Goal: Transaction & Acquisition: Purchase product/service

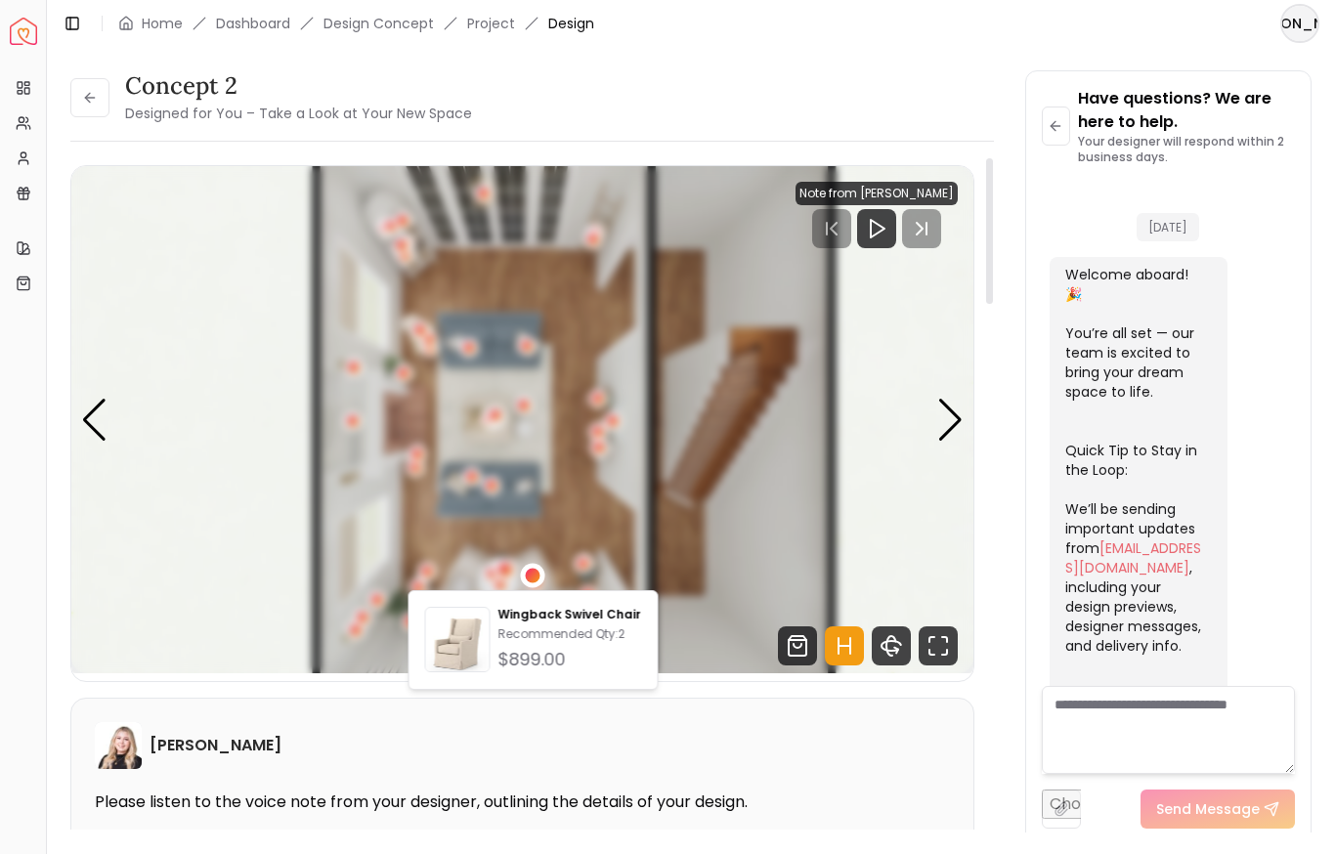
scroll to position [3427, 0]
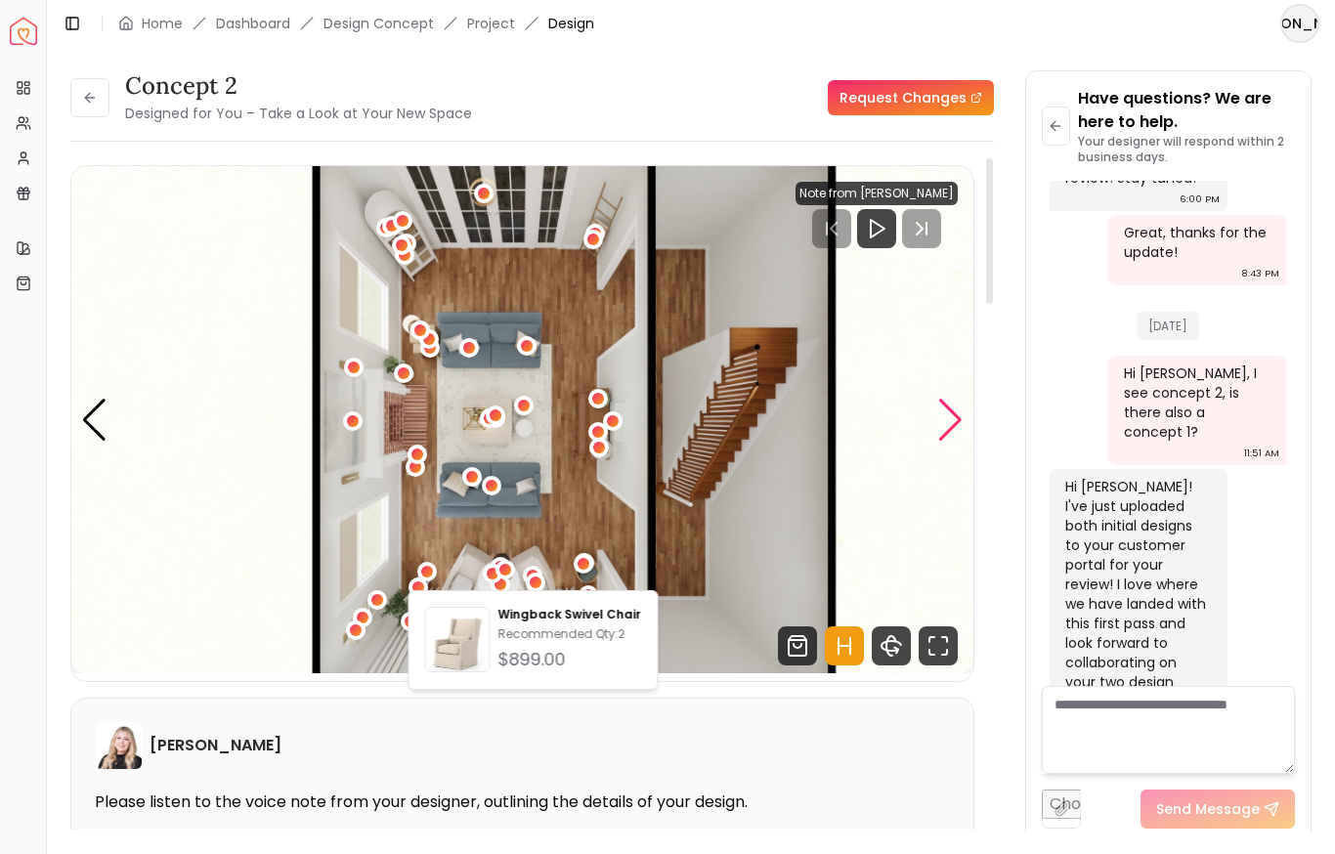
click at [940, 421] on div "Next slide" at bounding box center [950, 420] width 26 height 43
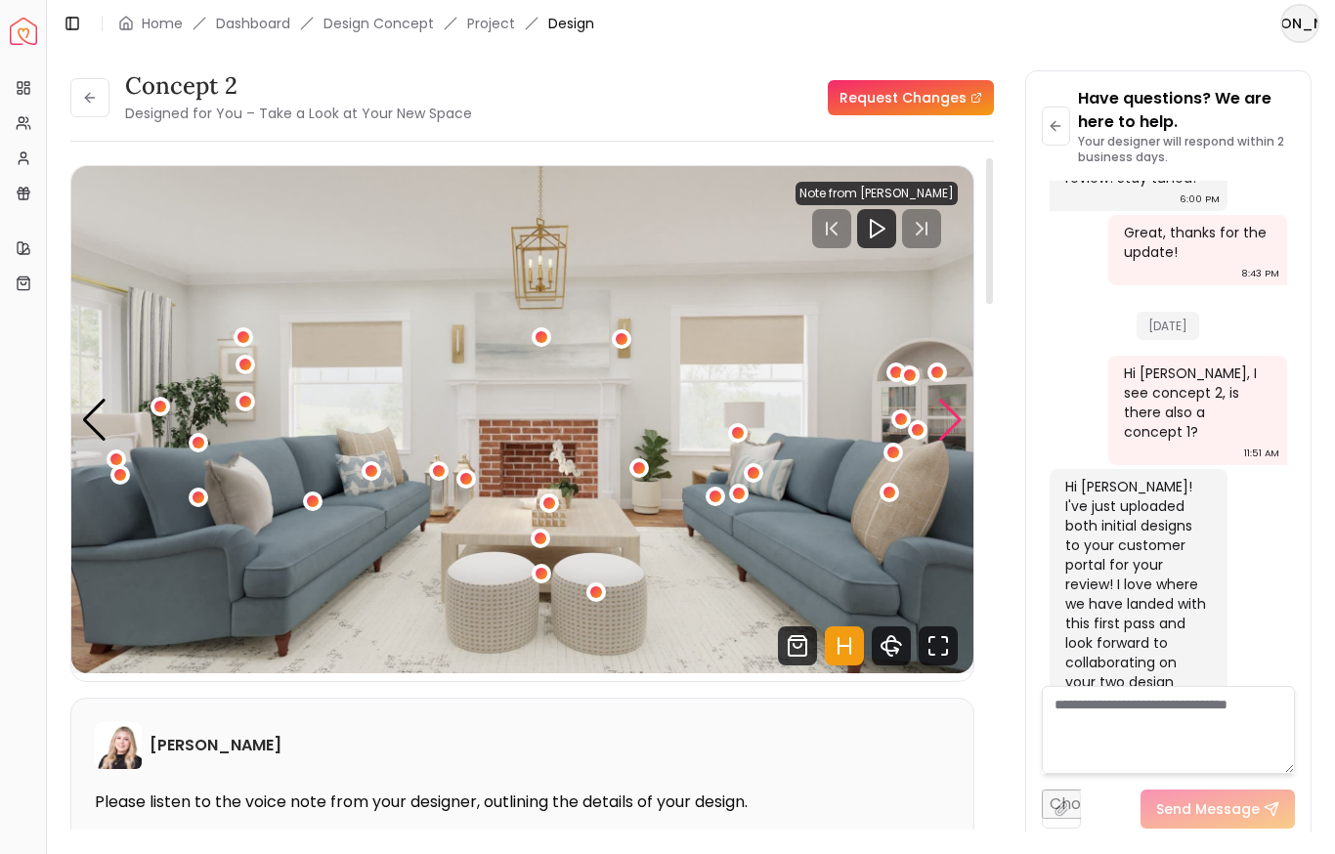
click at [940, 421] on div "Next slide" at bounding box center [950, 420] width 26 height 43
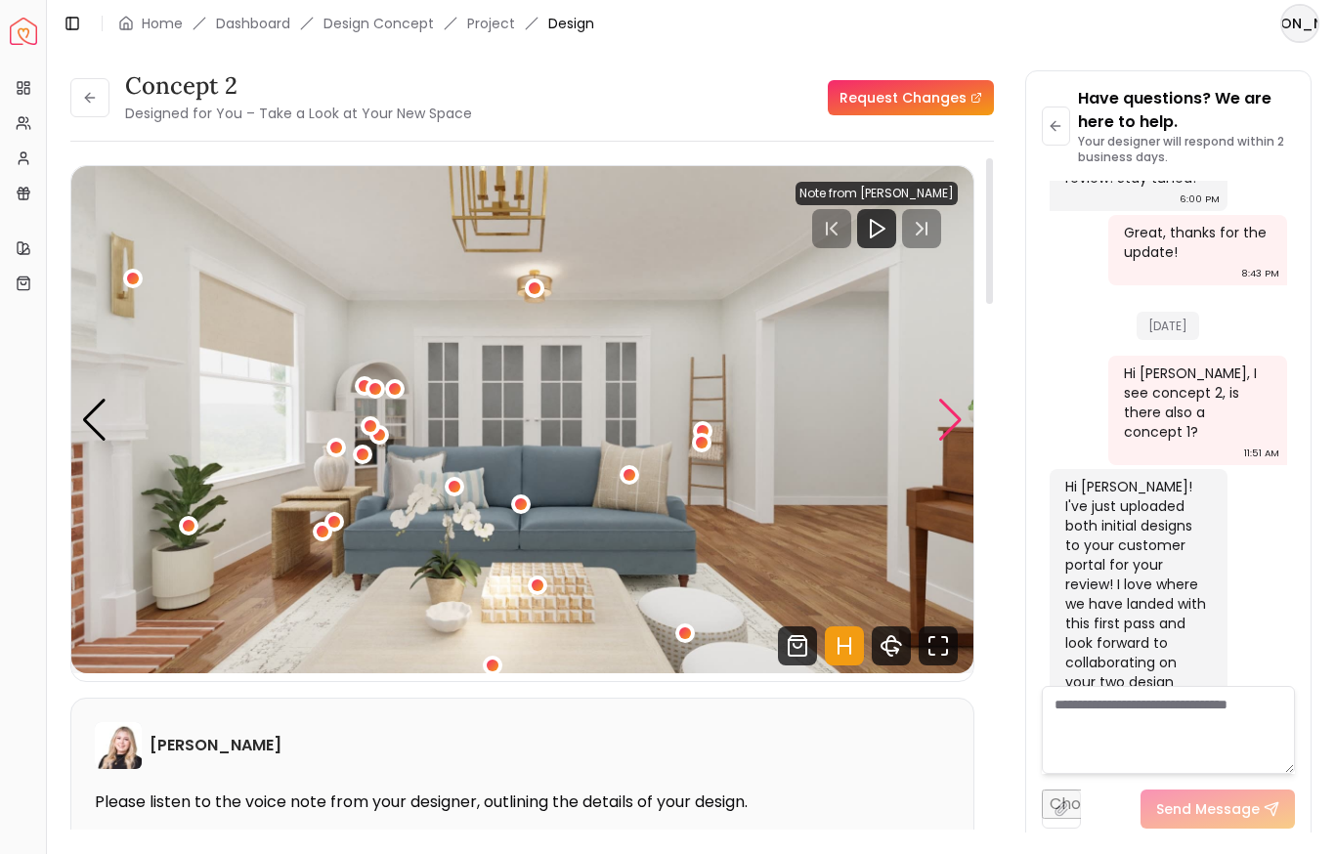
click at [940, 421] on div "Next slide" at bounding box center [950, 420] width 26 height 43
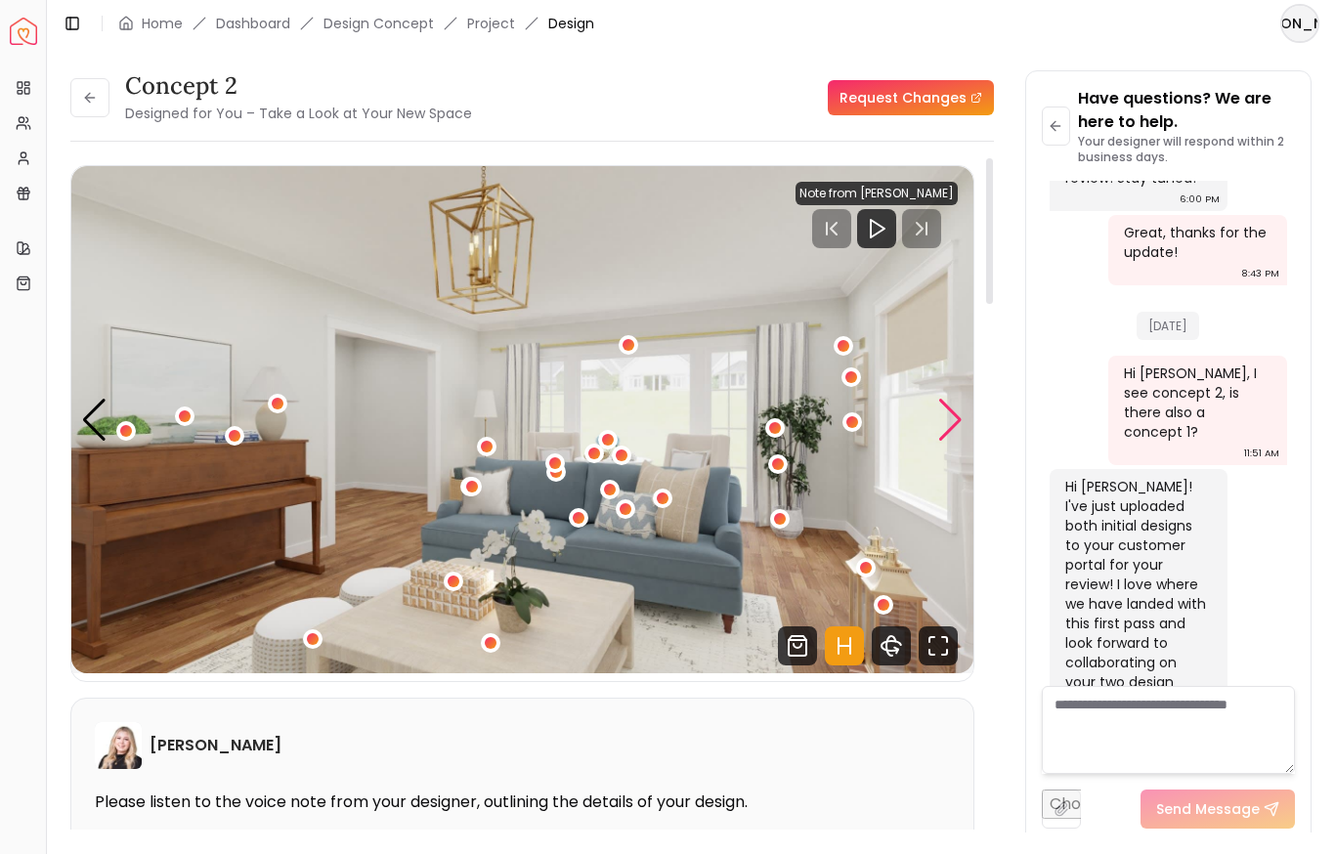
click at [940, 421] on div "Next slide" at bounding box center [950, 420] width 26 height 43
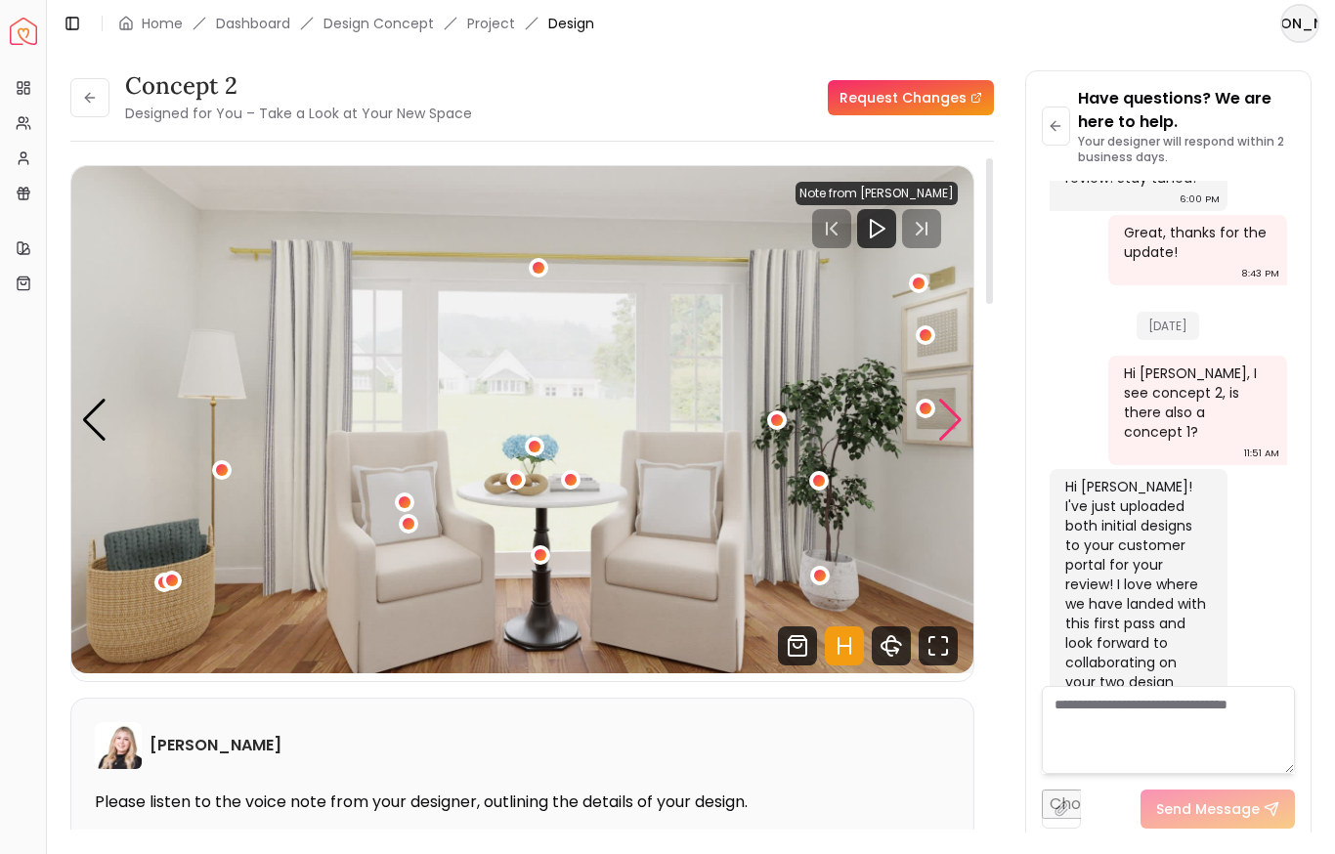
click at [940, 421] on div "Next slide" at bounding box center [950, 420] width 26 height 43
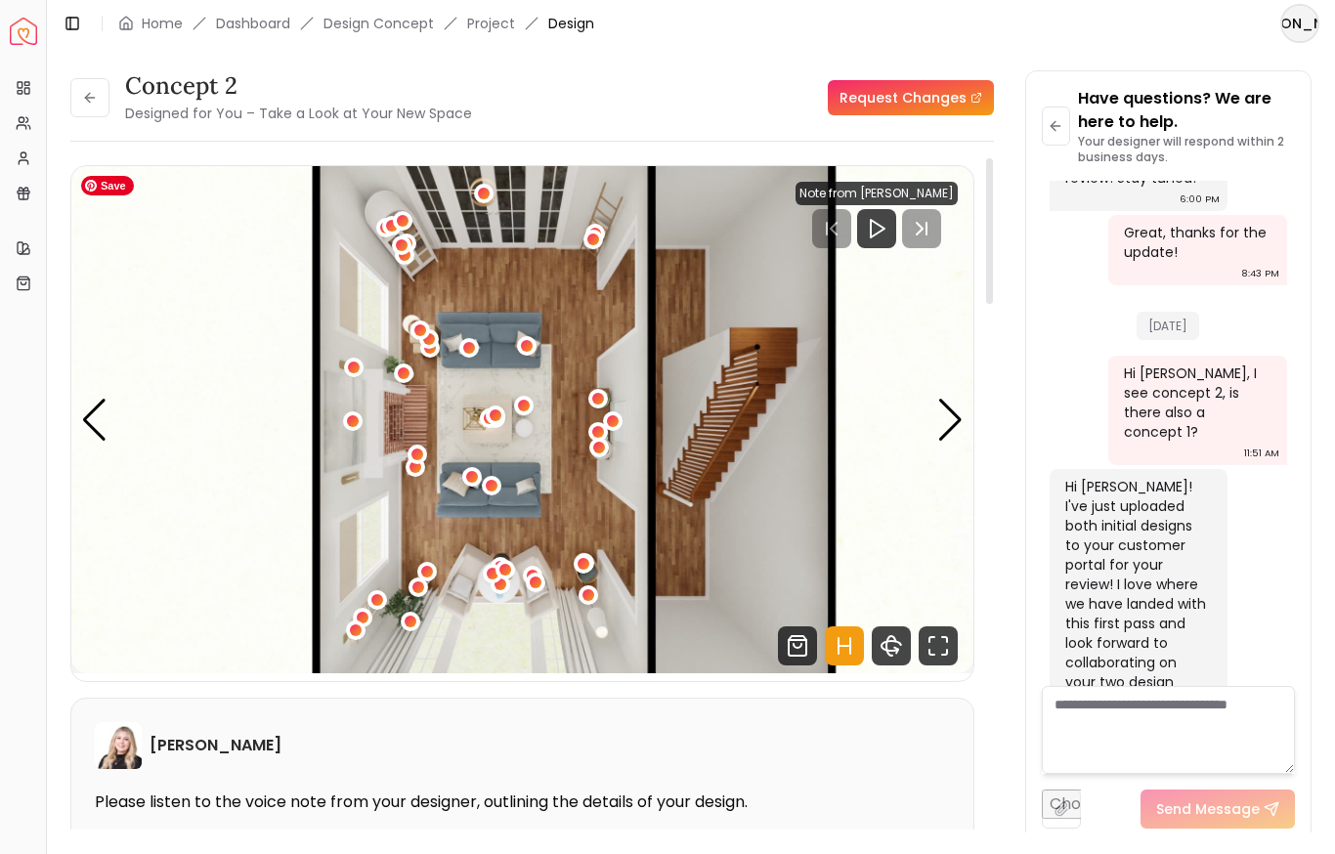
click at [470, 418] on img "1 / 5" at bounding box center [522, 419] width 902 height 507
click at [484, 417] on div "1 / 5" at bounding box center [489, 417] width 15 height 15
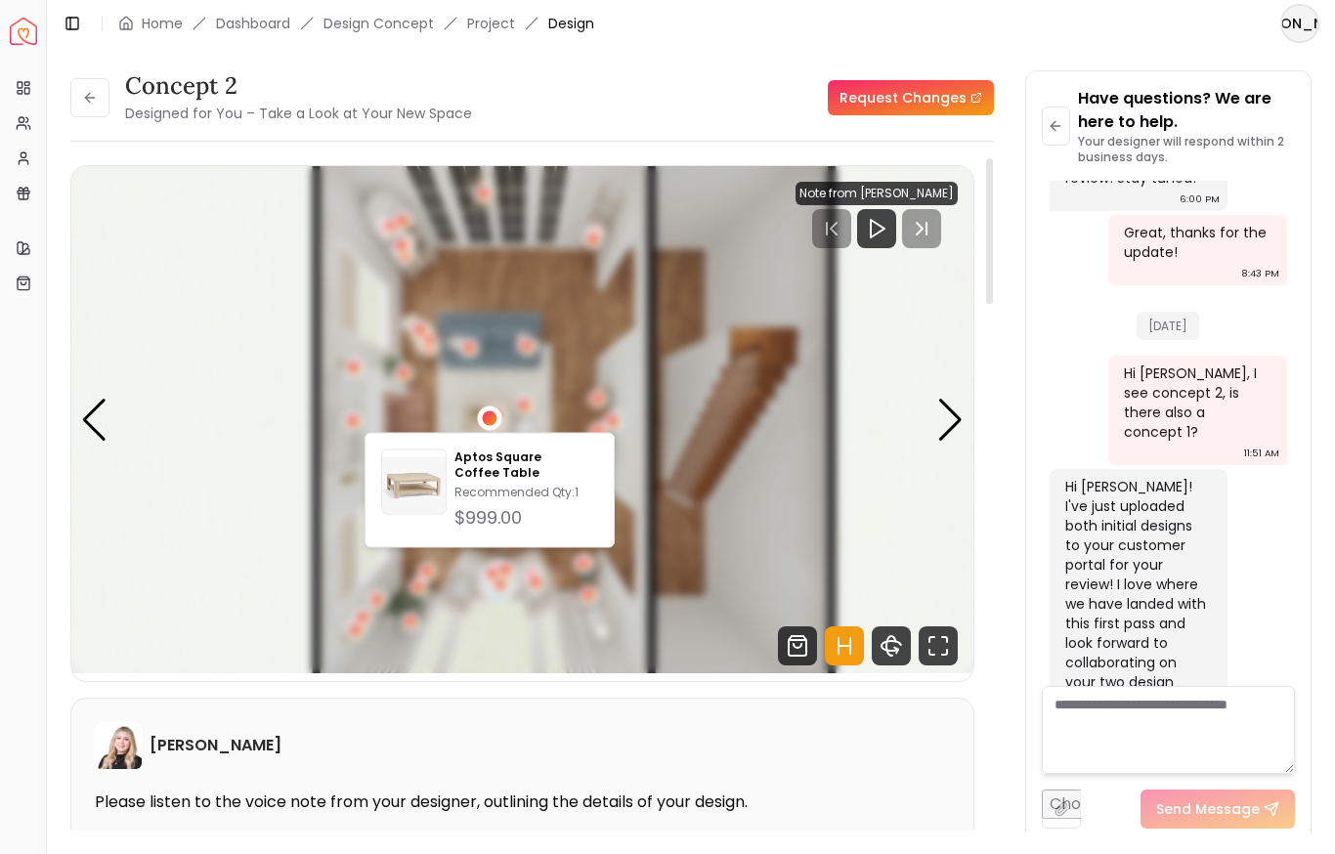
click at [493, 417] on div "1 / 5" at bounding box center [489, 417] width 15 height 15
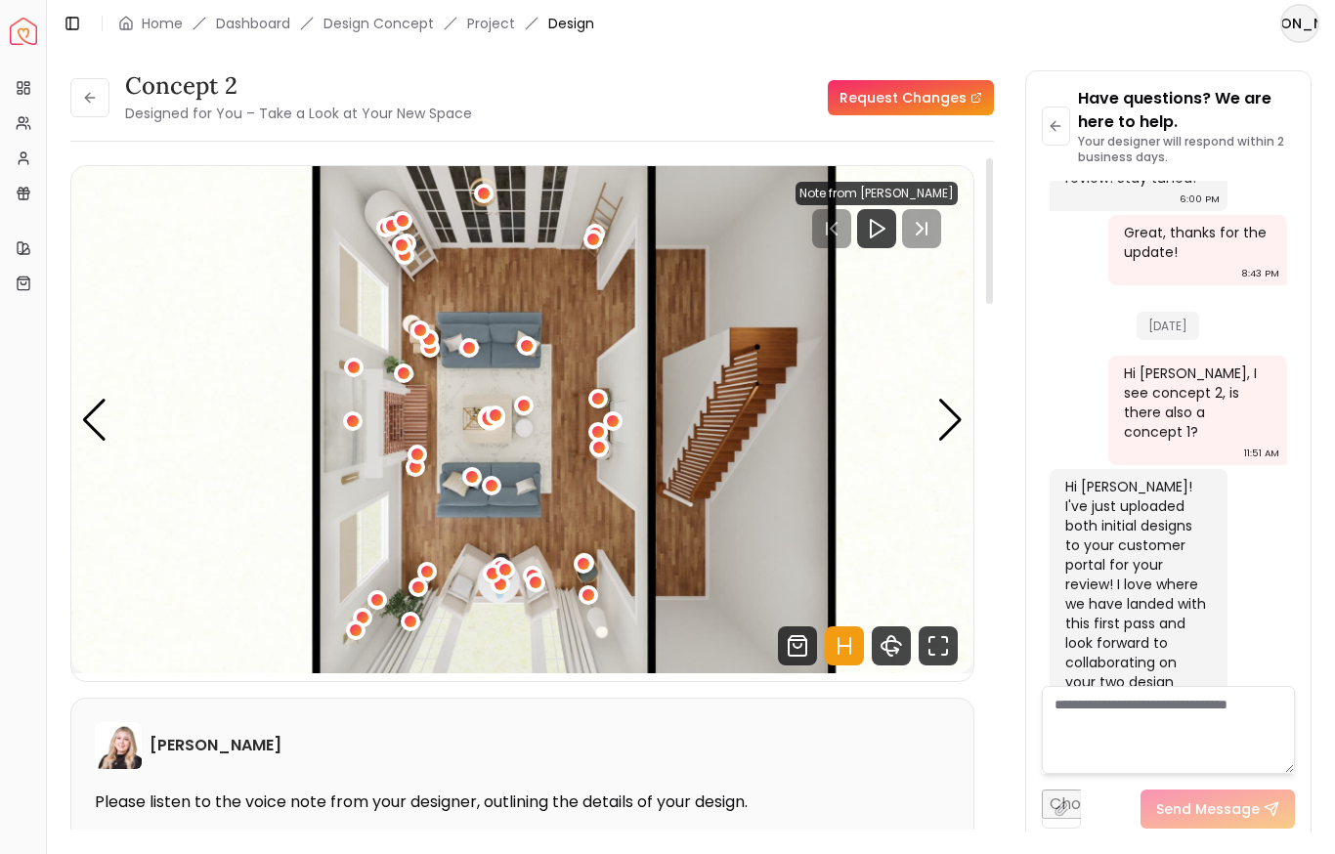
click at [493, 417] on div "1 / 5" at bounding box center [496, 415] width 12 height 12
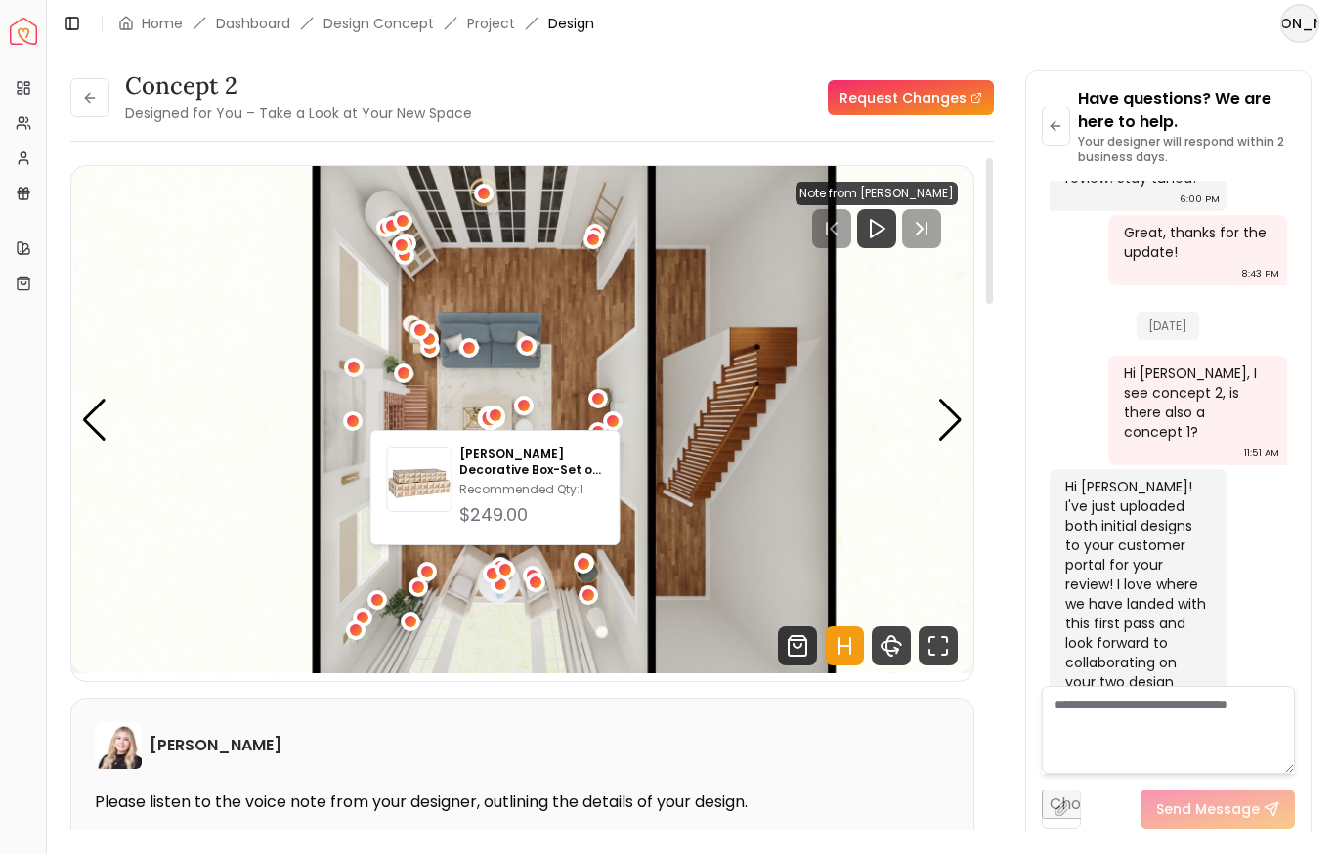
click at [479, 417] on div "1 / 5" at bounding box center [489, 417] width 24 height 24
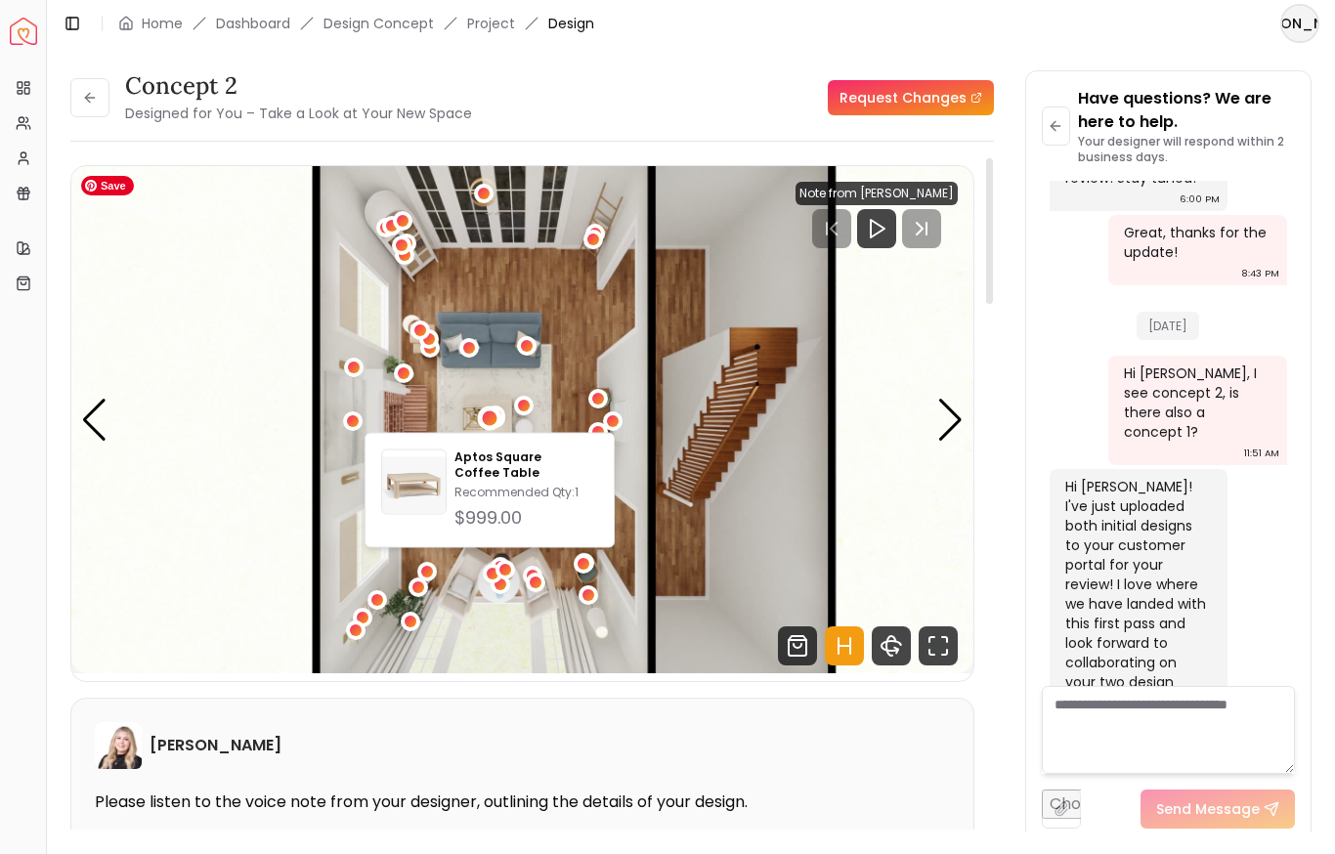
click at [474, 417] on img "1 / 5" at bounding box center [522, 419] width 902 height 507
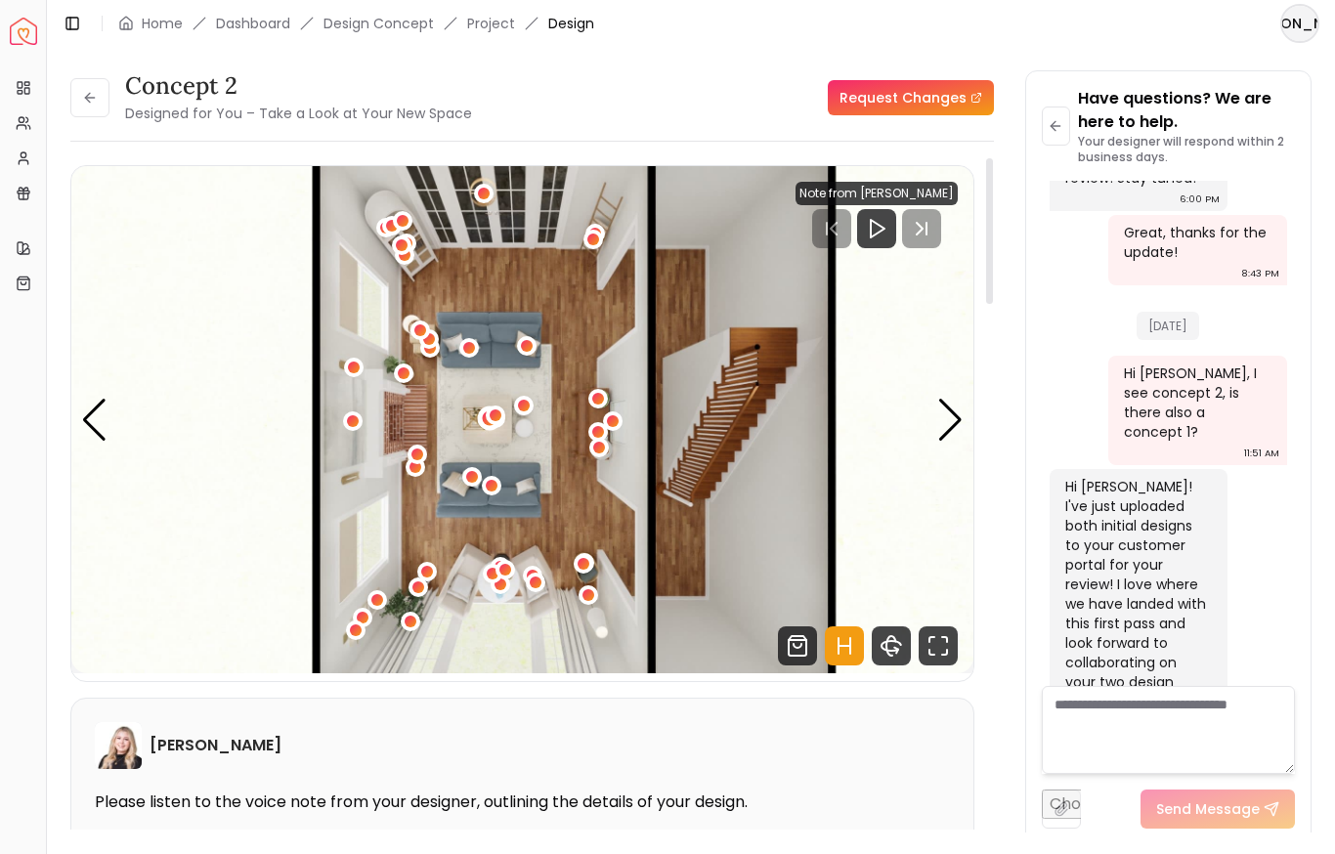
click at [484, 426] on div "1 / 5" at bounding box center [489, 417] width 24 height 24
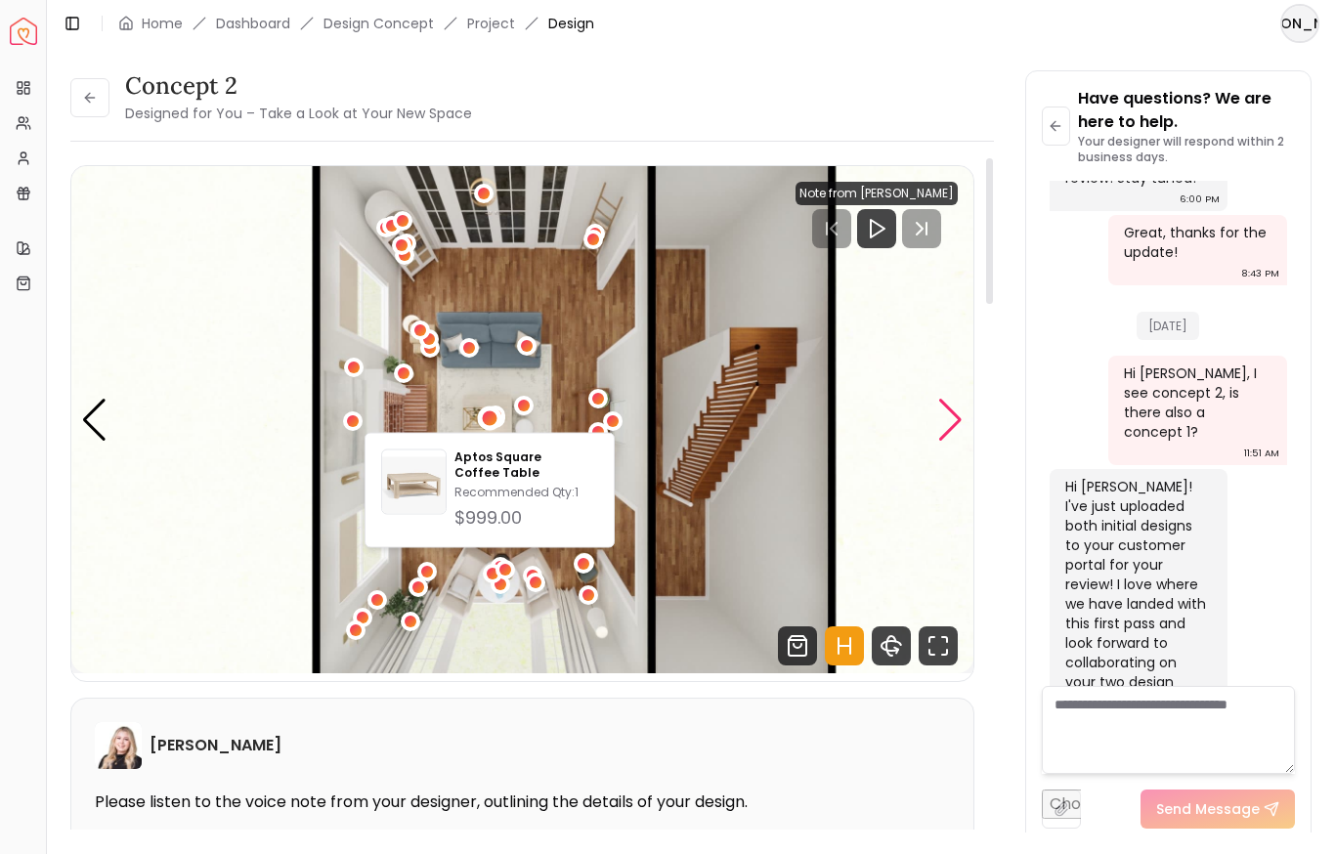
click at [950, 433] on div "Next slide" at bounding box center [950, 420] width 26 height 43
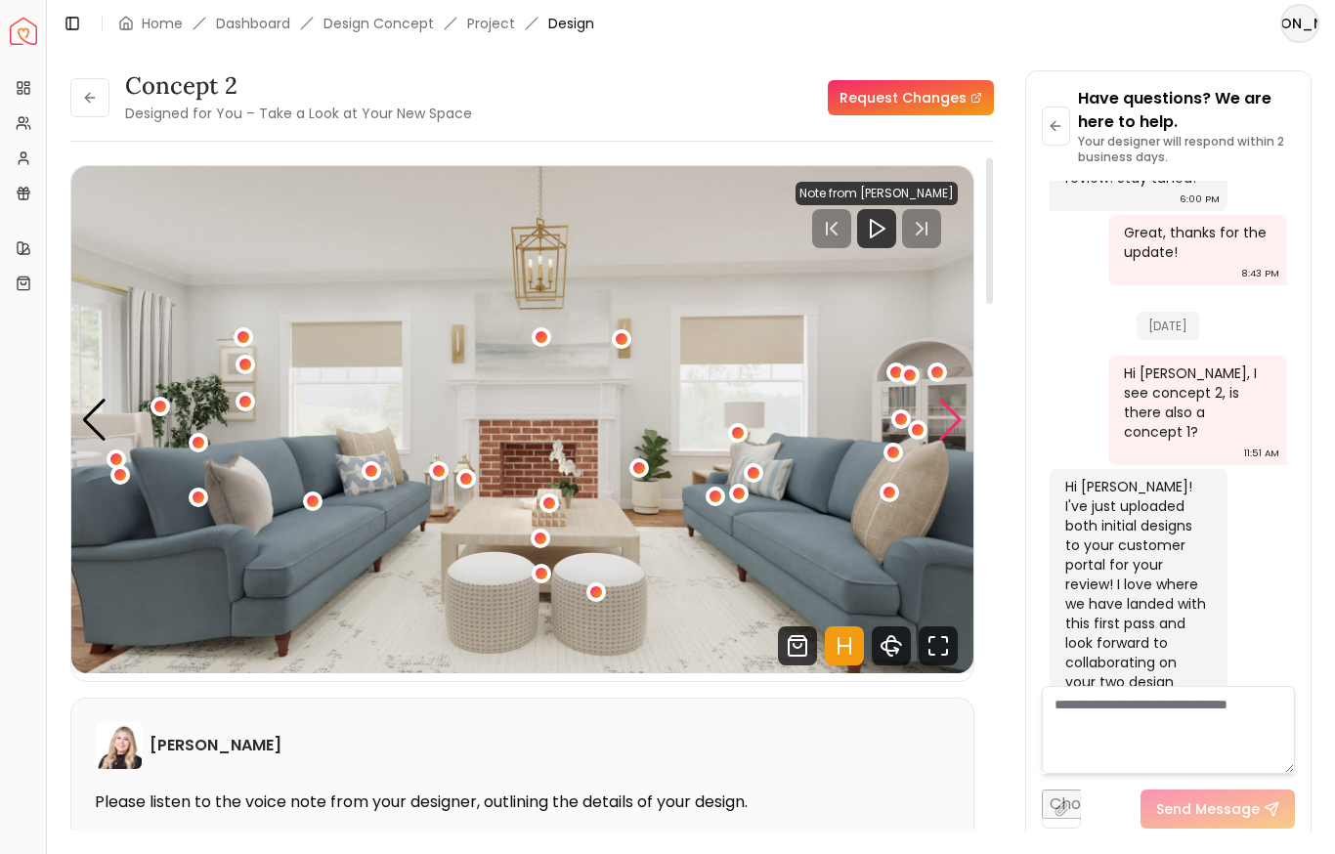
click at [950, 433] on div "Next slide" at bounding box center [950, 420] width 26 height 43
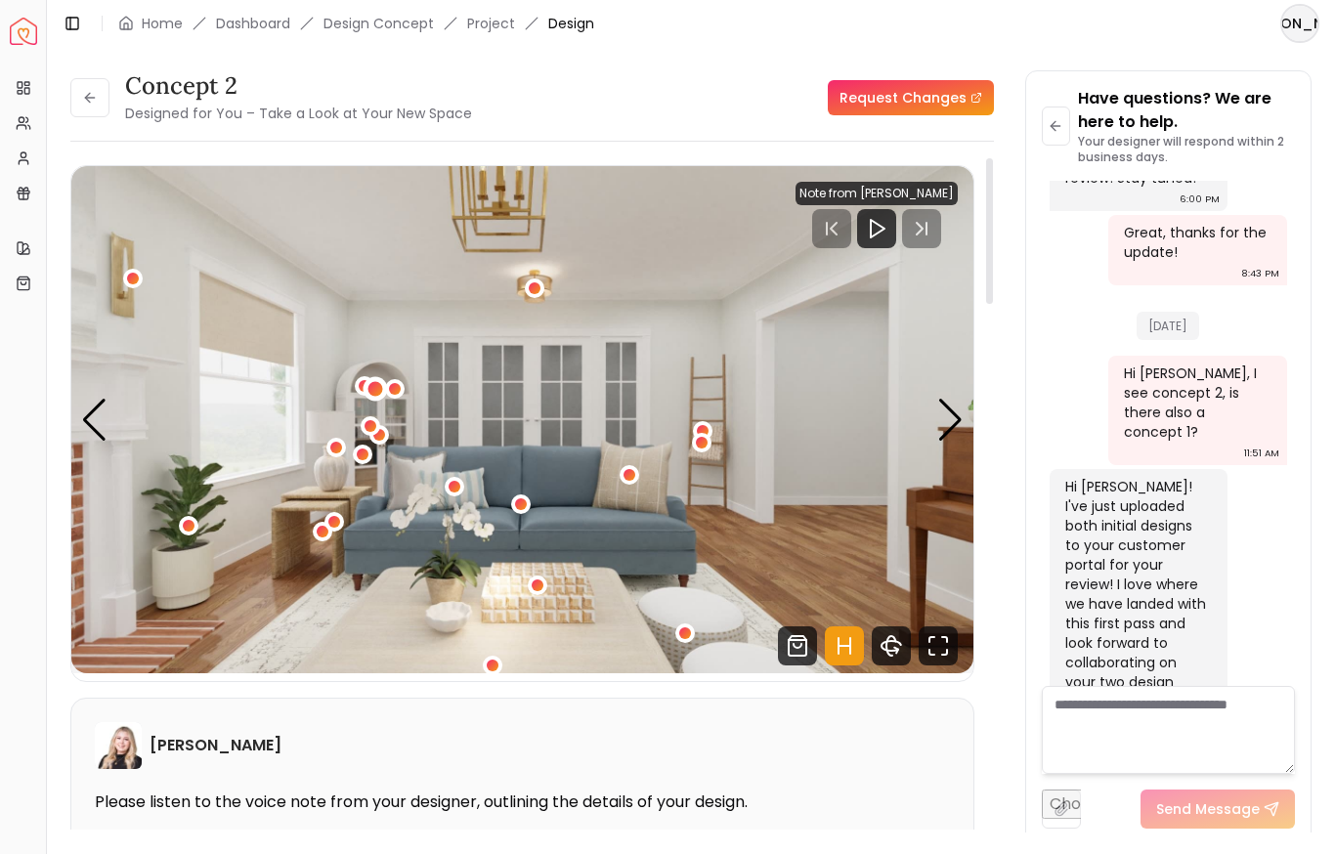
click at [363, 386] on div "3 / 5" at bounding box center [375, 388] width 24 height 24
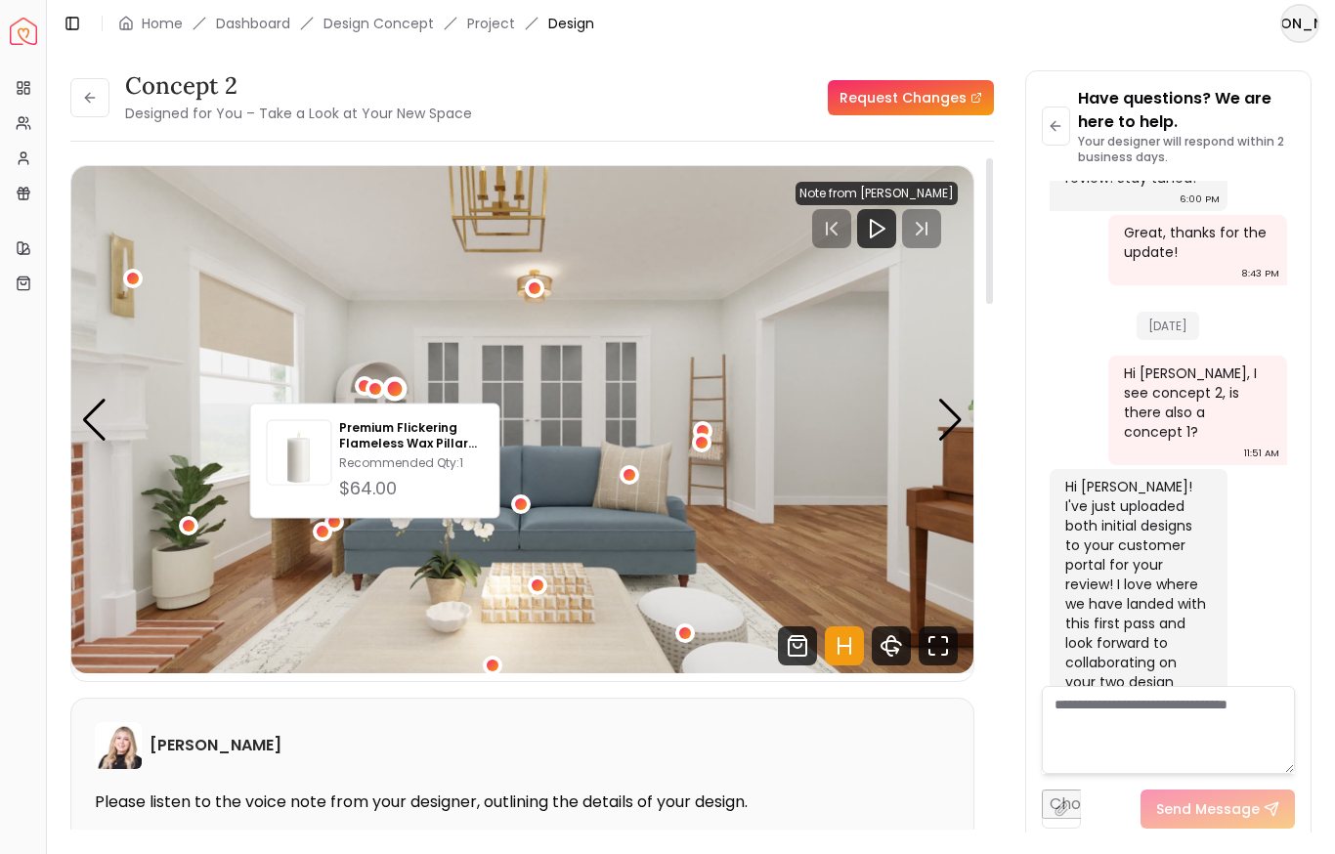
click at [389, 386] on div "3 / 5" at bounding box center [394, 388] width 15 height 15
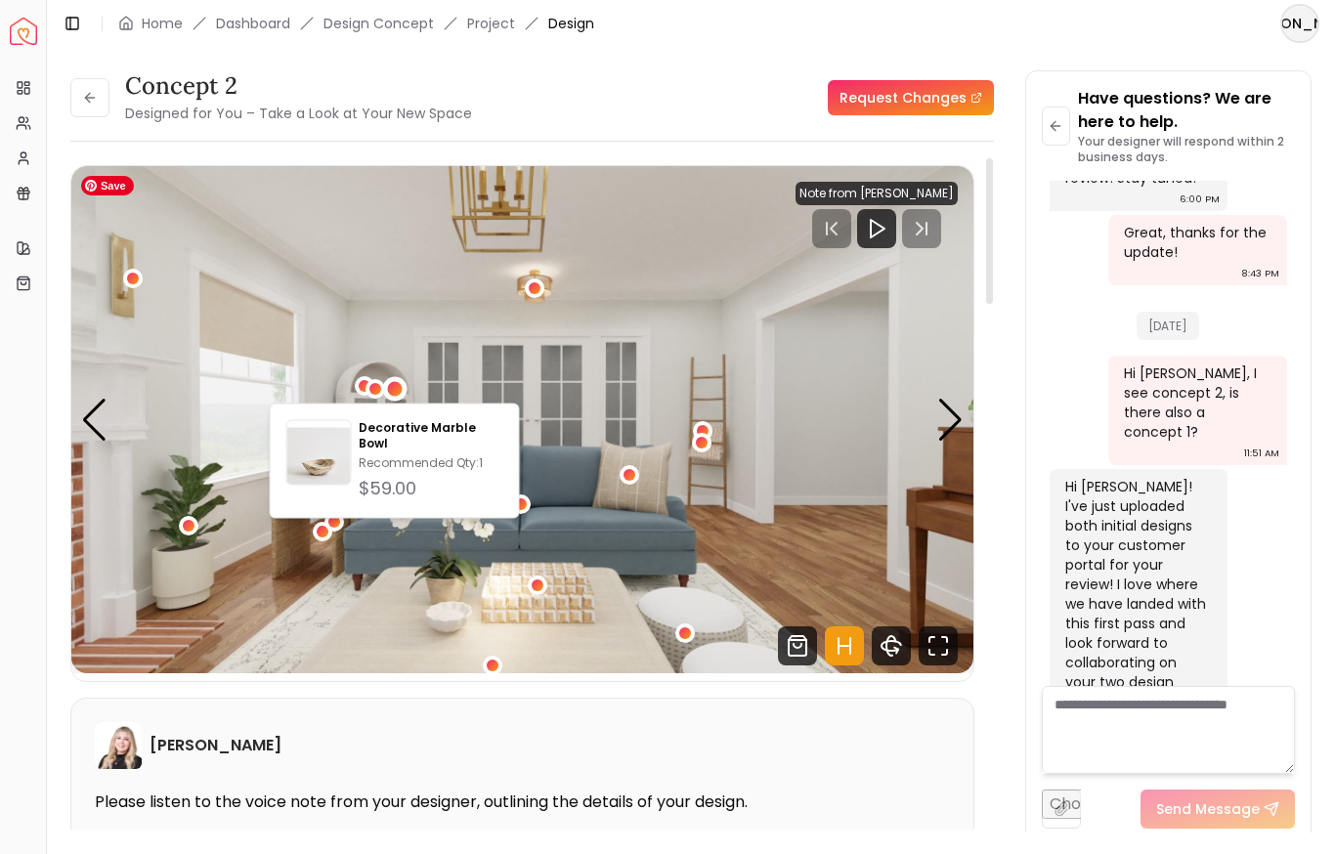
click at [353, 391] on img "3 / 5" at bounding box center [522, 419] width 902 height 507
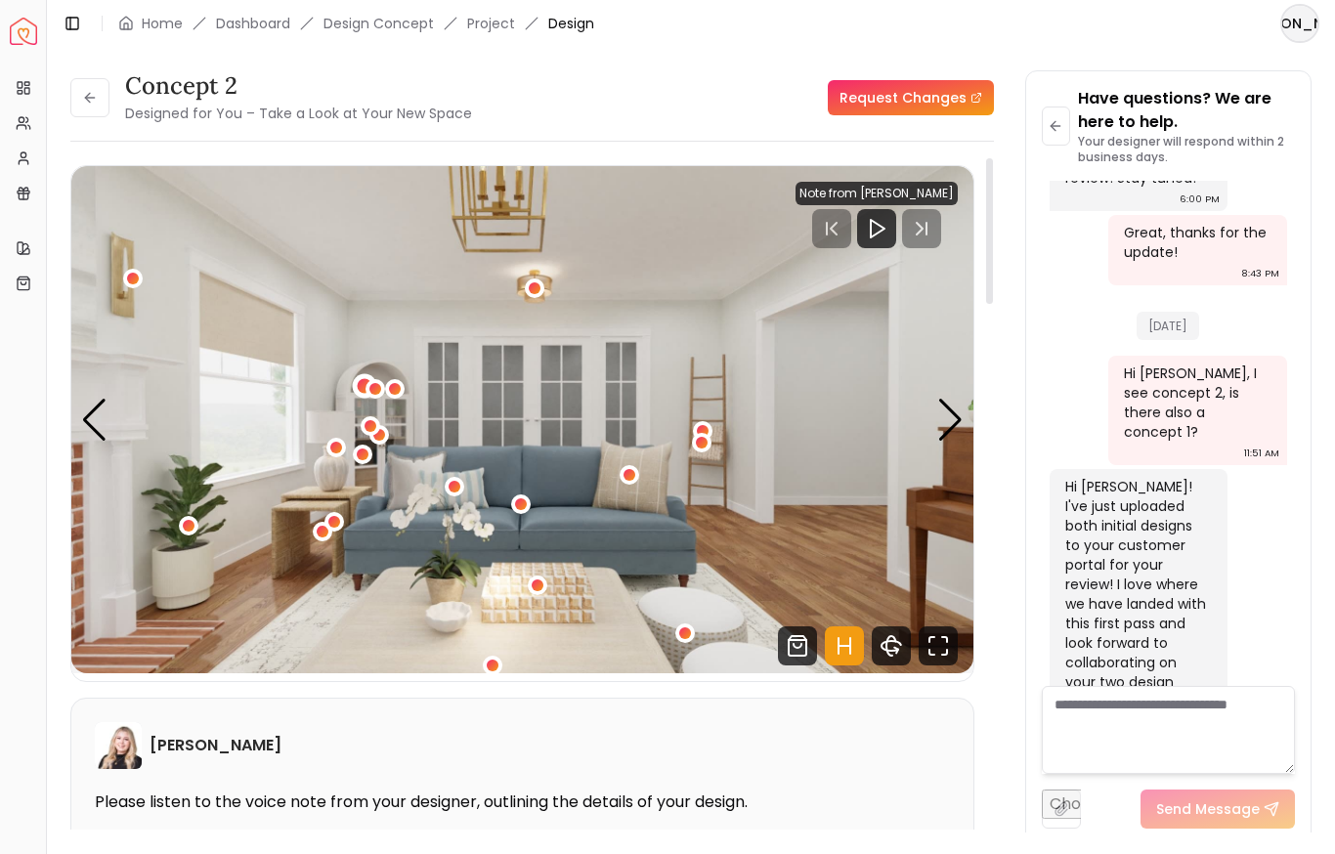
click at [362, 388] on div "3 / 5" at bounding box center [365, 385] width 15 height 15
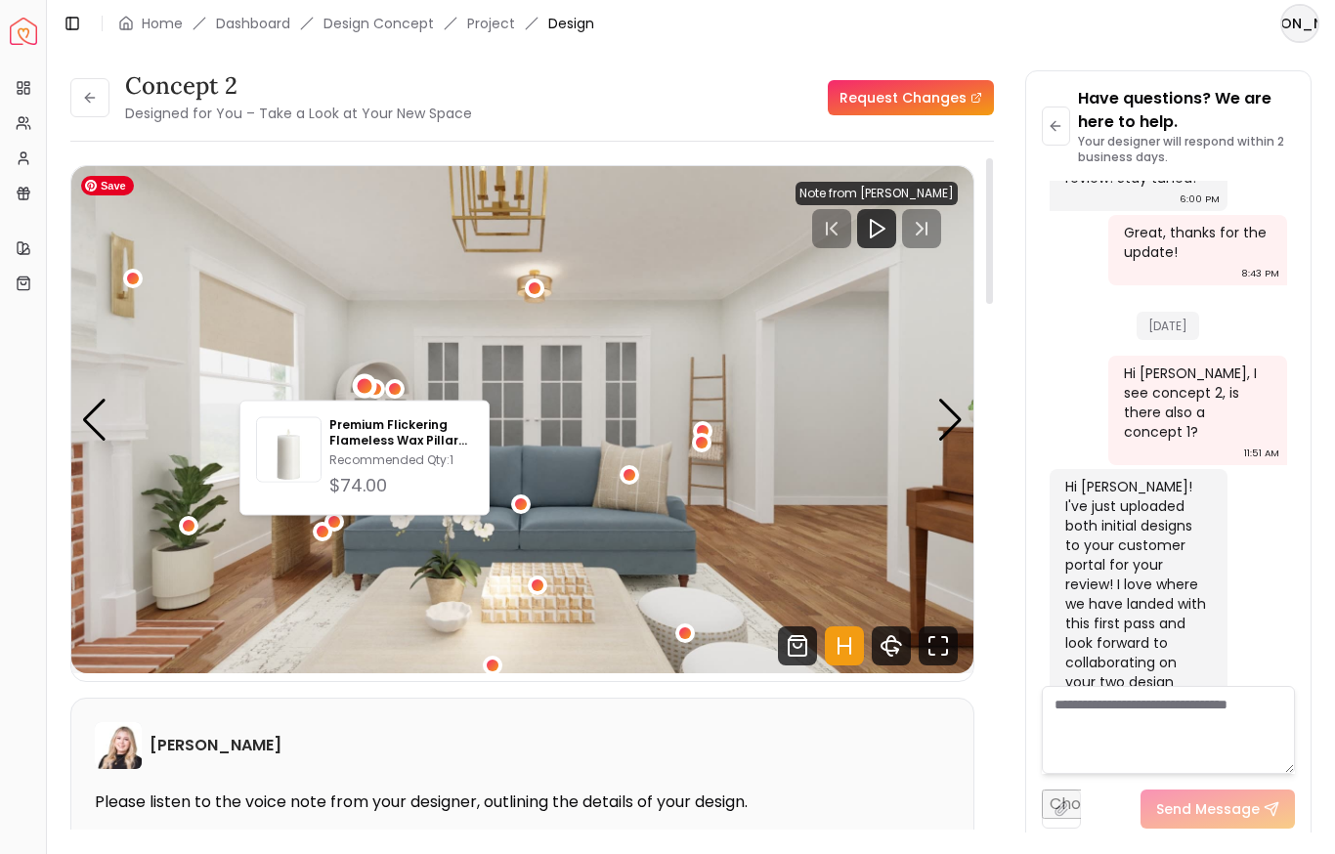
click at [351, 364] on img "3 / 5" at bounding box center [522, 419] width 902 height 507
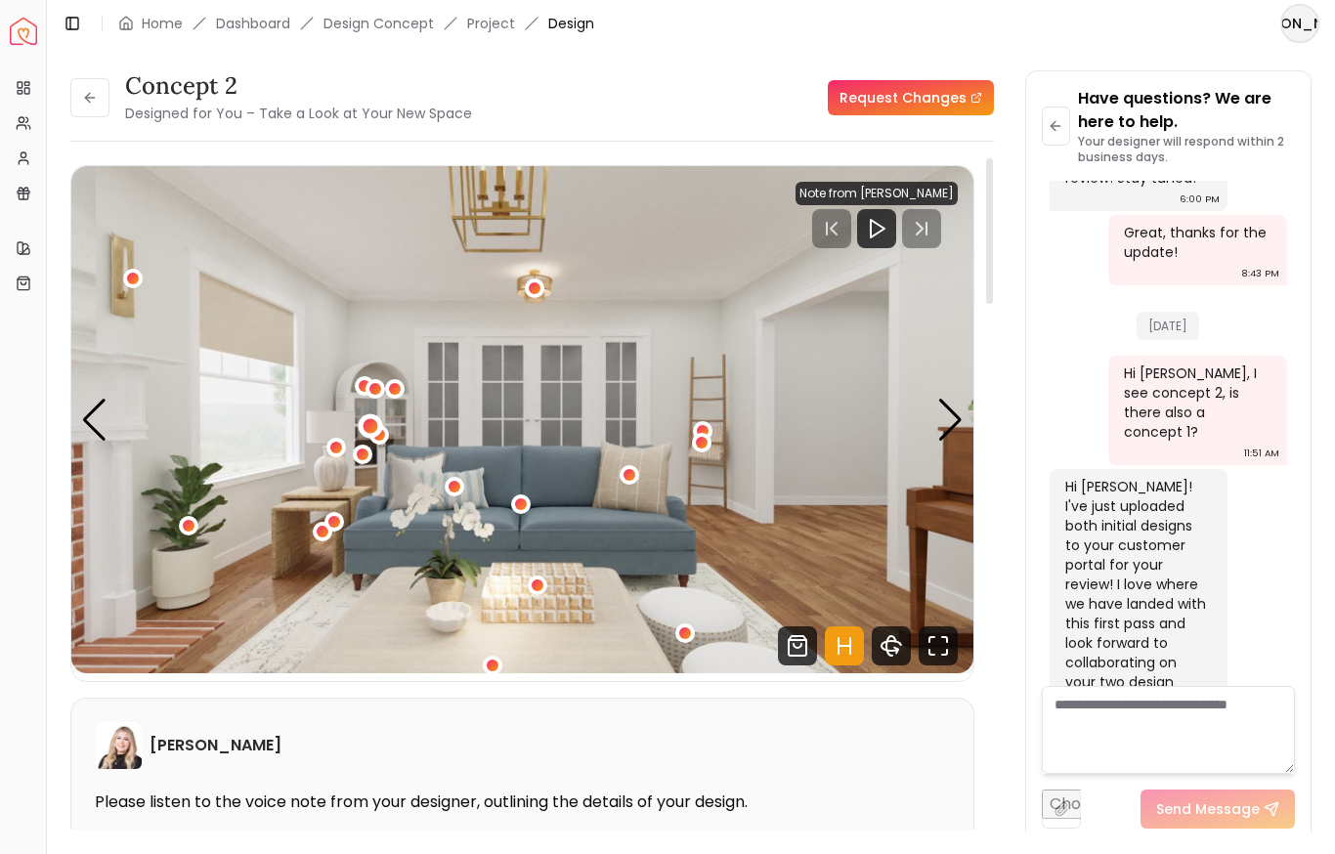
click at [365, 424] on div "3 / 5" at bounding box center [370, 425] width 15 height 15
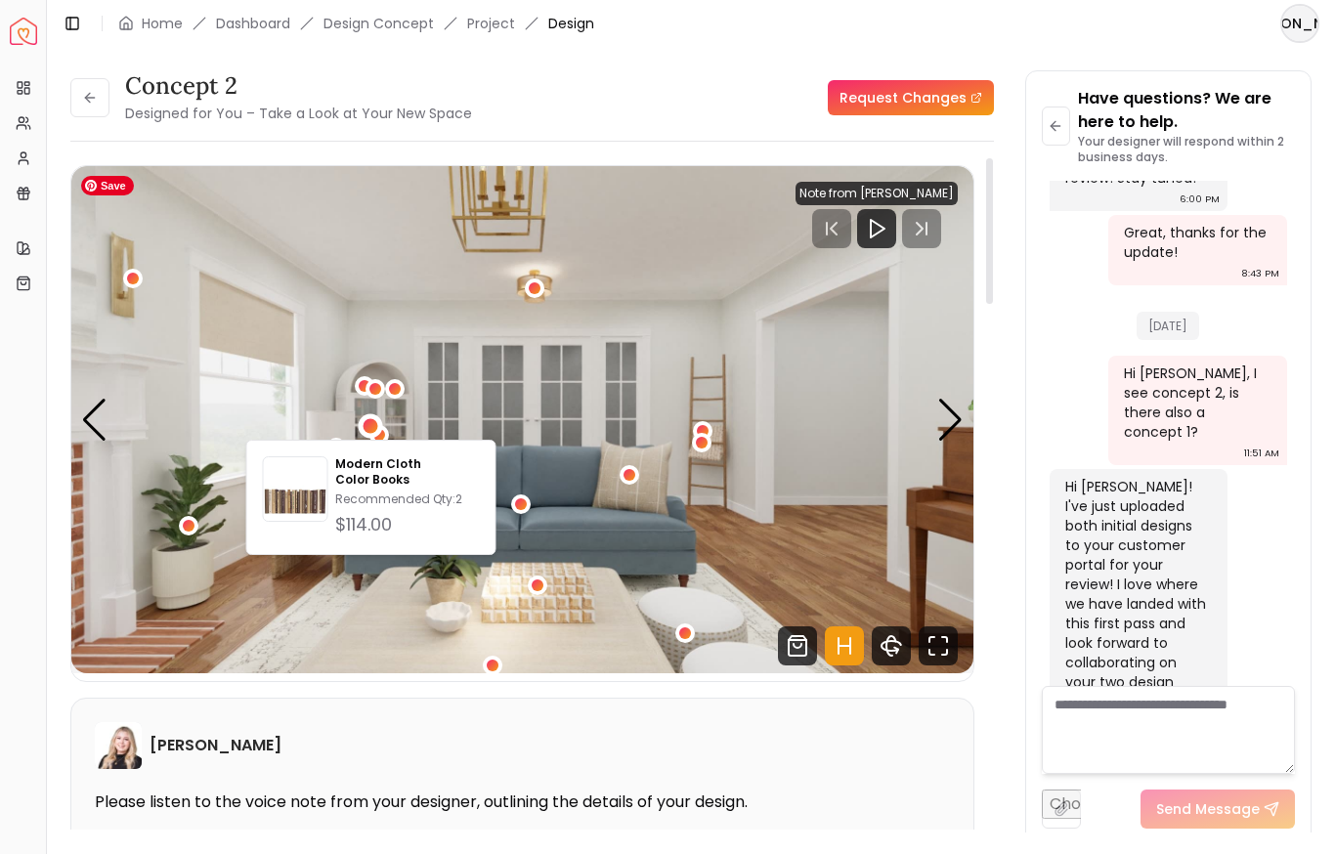
click at [394, 422] on img "3 / 5" at bounding box center [522, 419] width 902 height 507
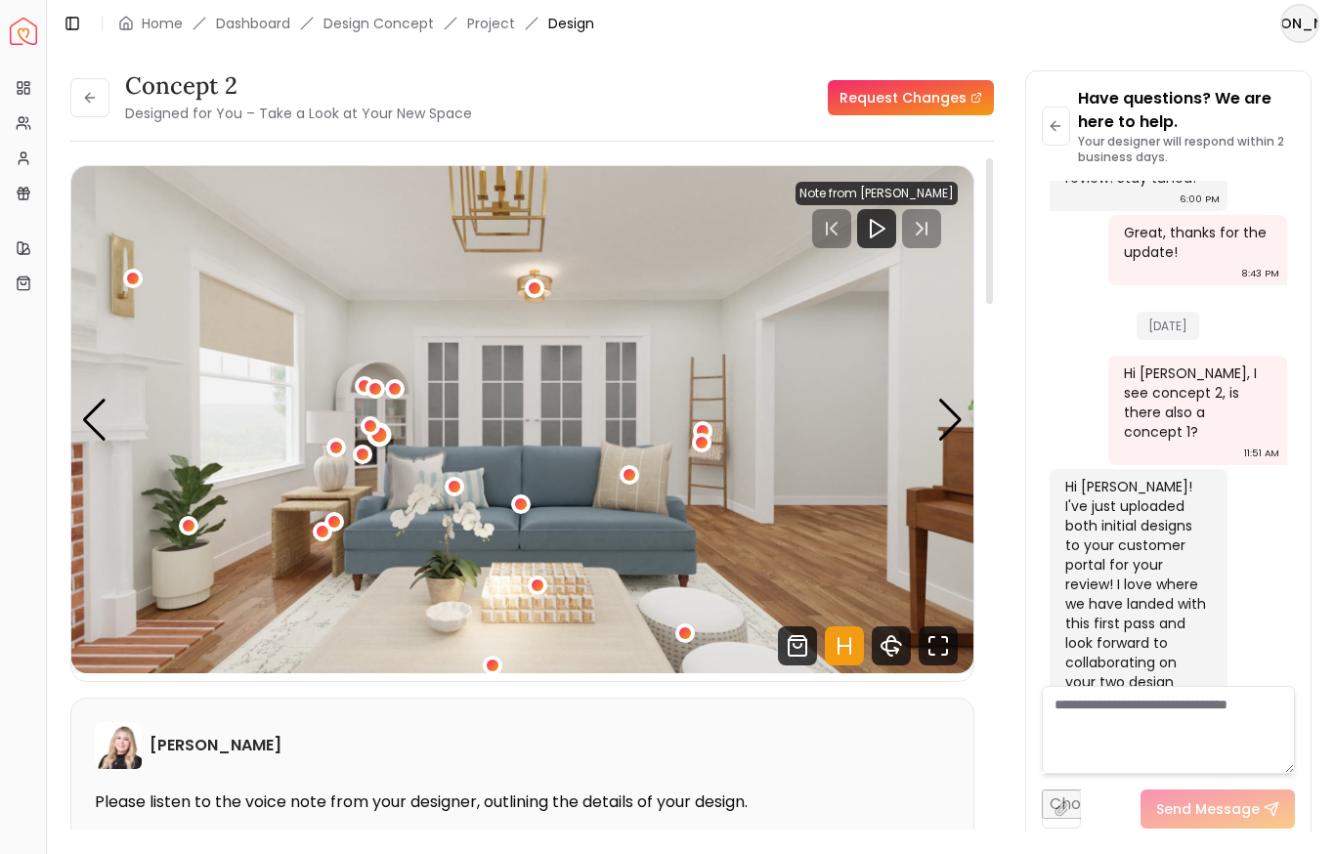
click at [382, 441] on div "3 / 5" at bounding box center [378, 435] width 15 height 15
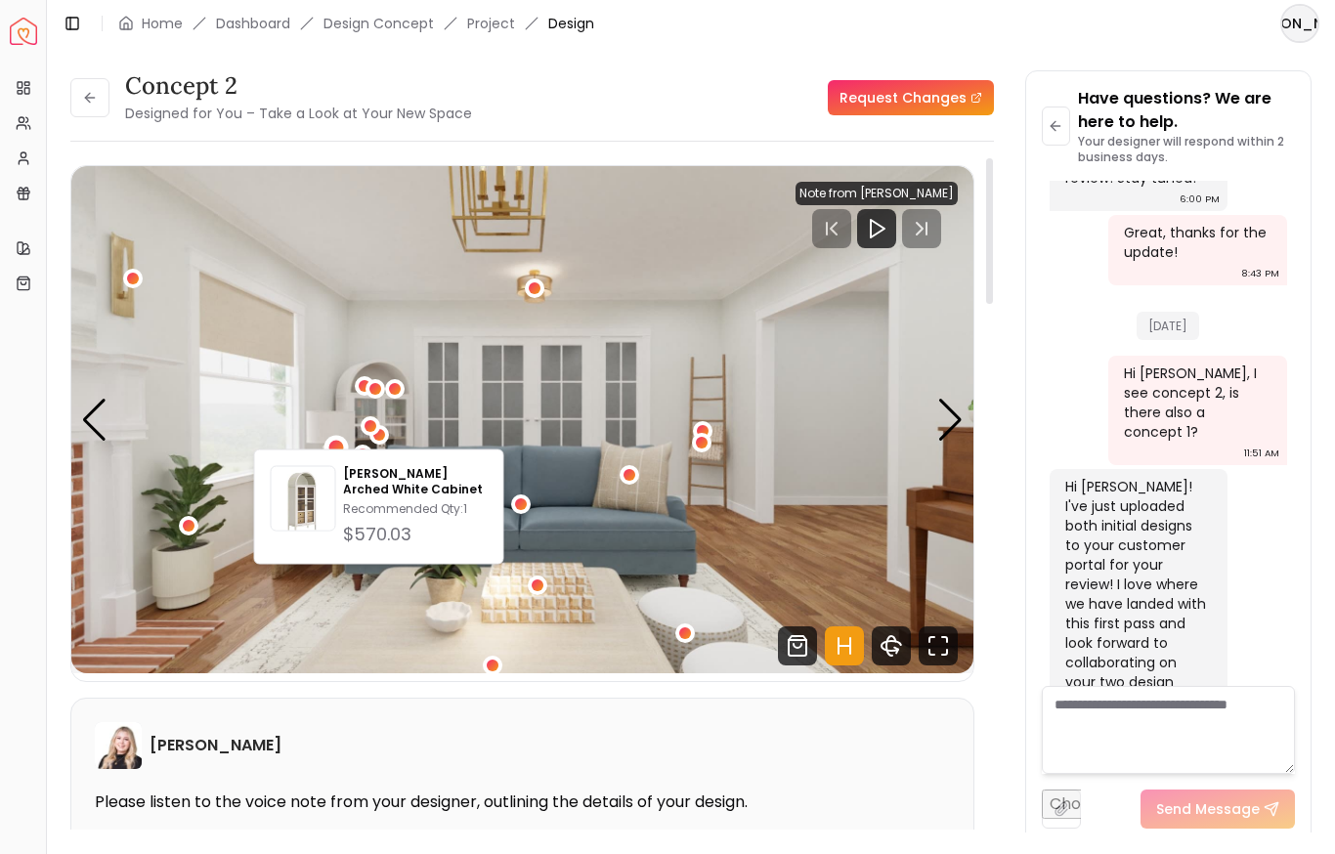
click at [345, 445] on div "3 / 5" at bounding box center [336, 448] width 24 height 24
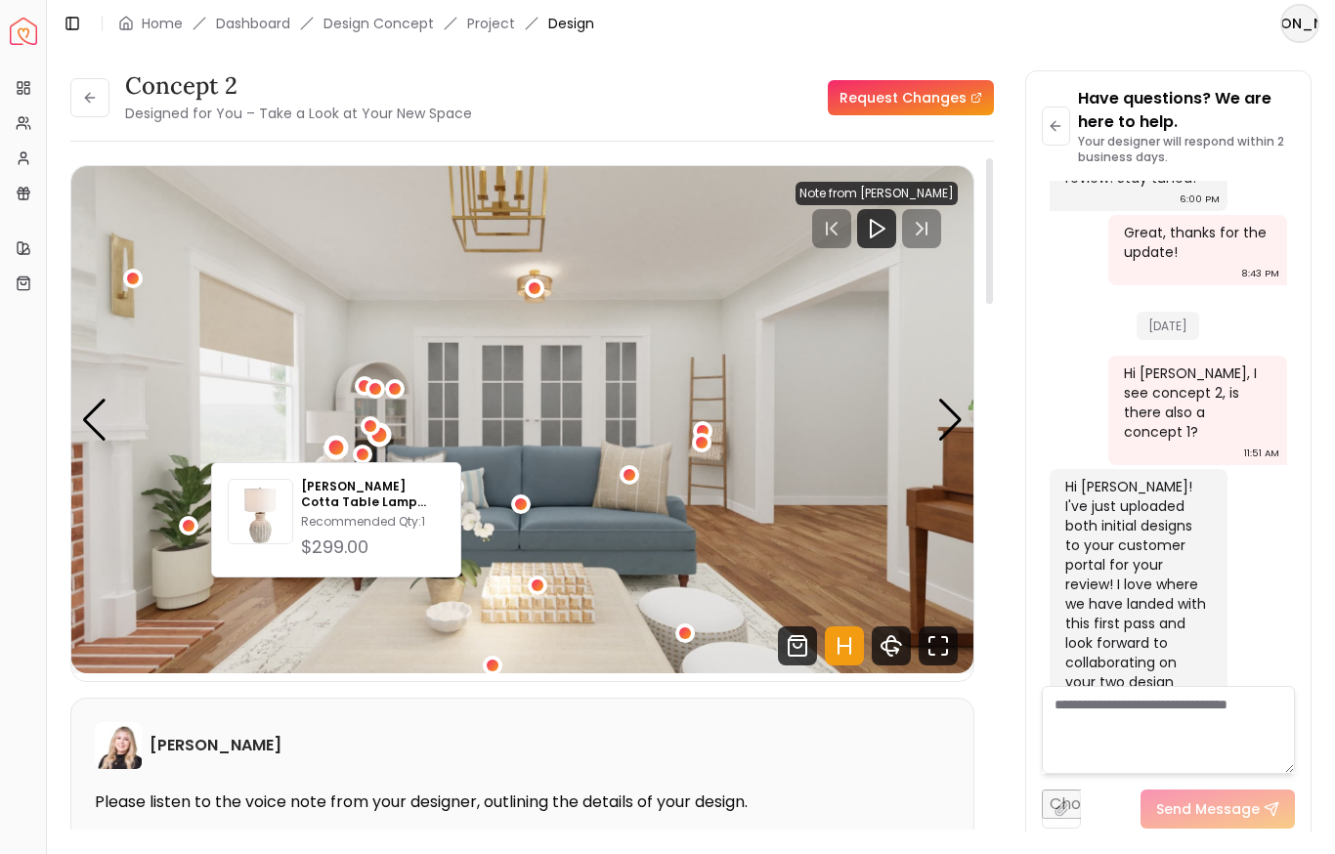
click at [382, 434] on div "3 / 5" at bounding box center [378, 435] width 15 height 15
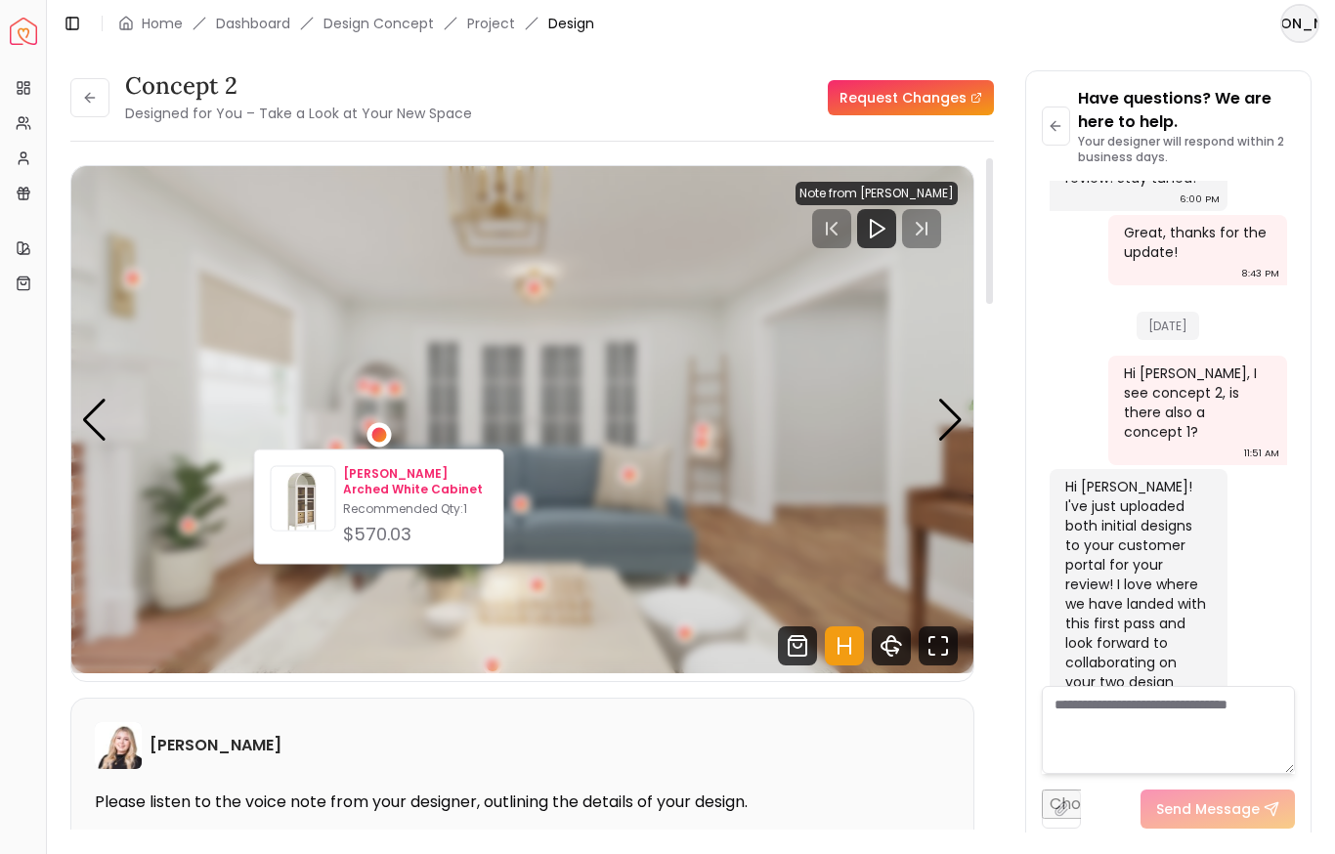
click at [382, 478] on p "Noel Arched White Cabinet" at bounding box center [415, 481] width 144 height 31
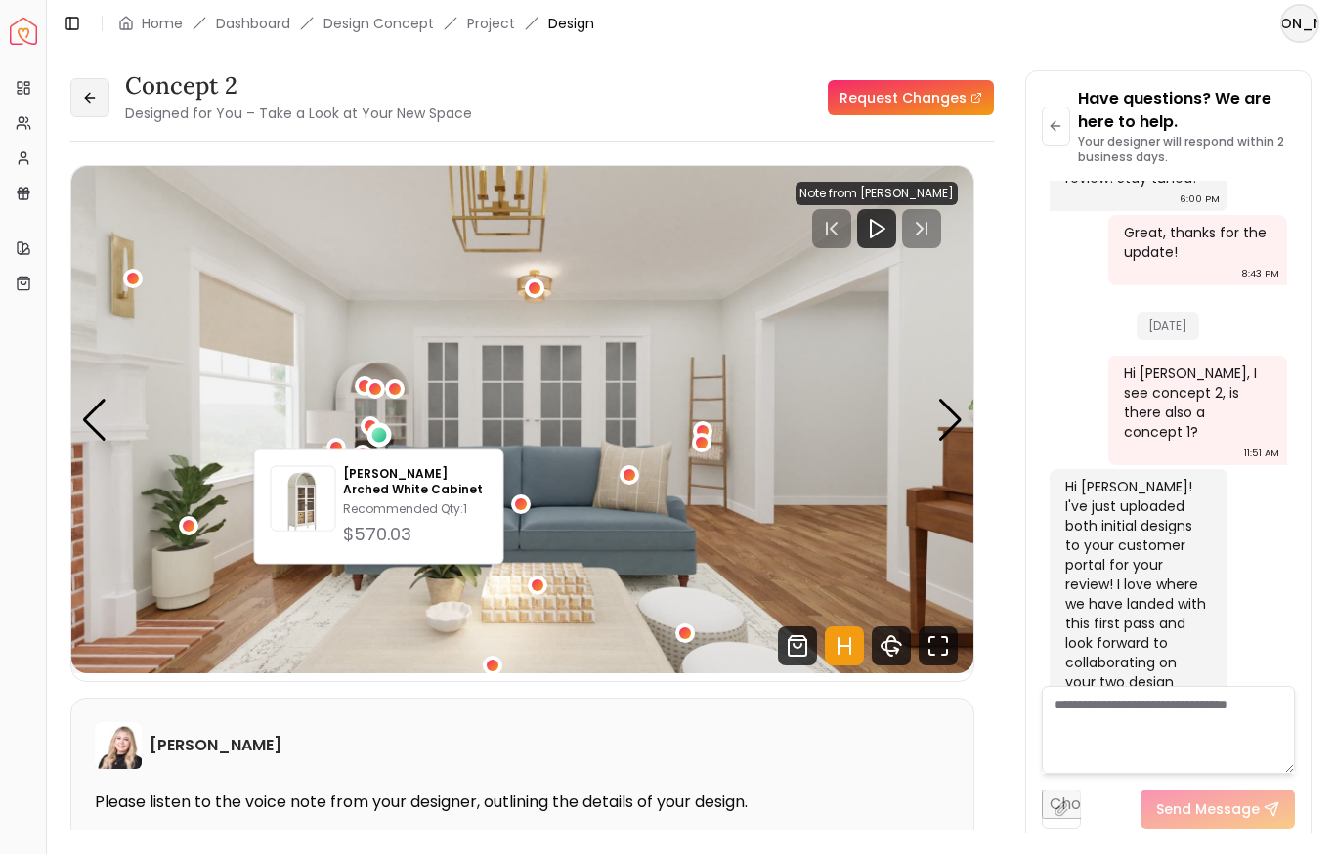
click at [88, 101] on icon at bounding box center [87, 97] width 5 height 9
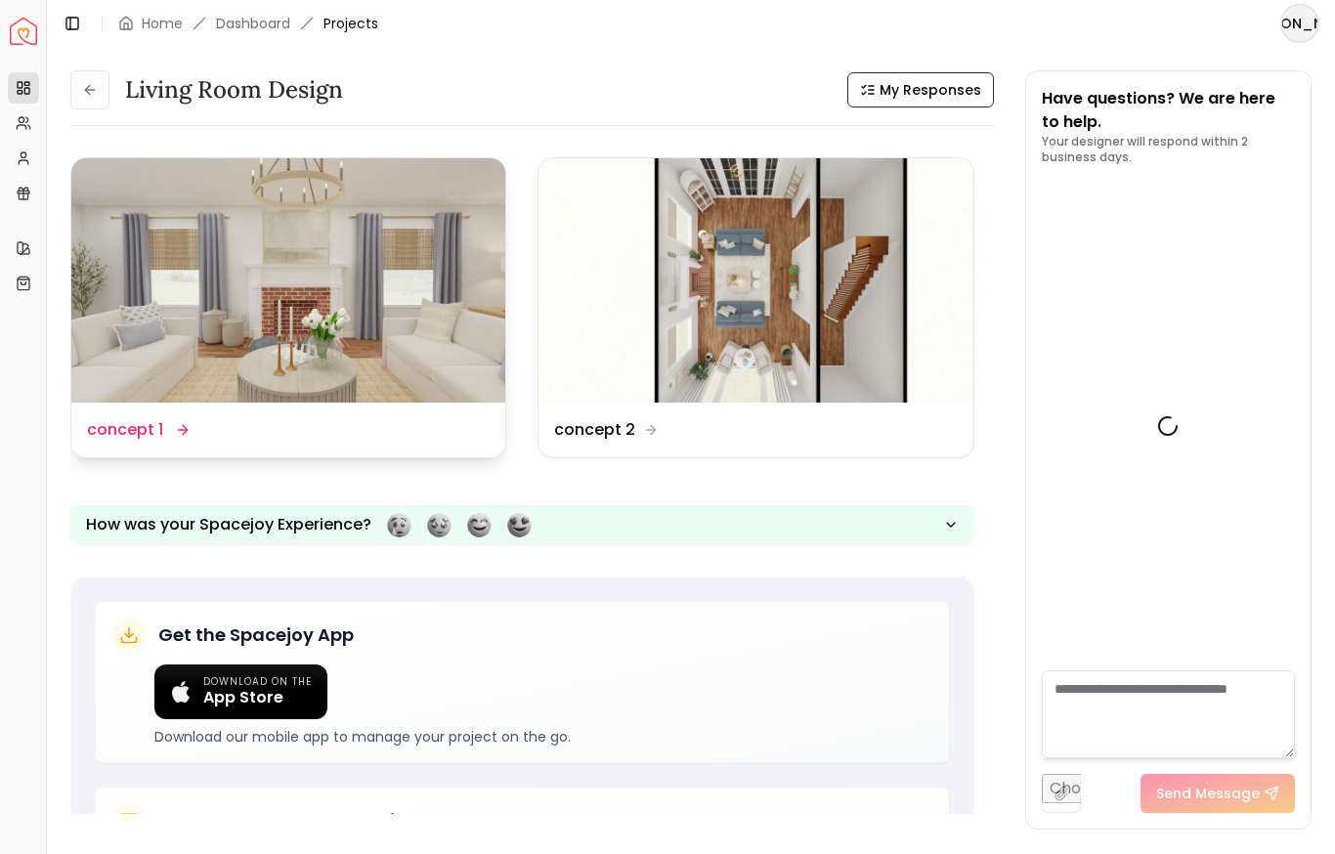
scroll to position [3520, 0]
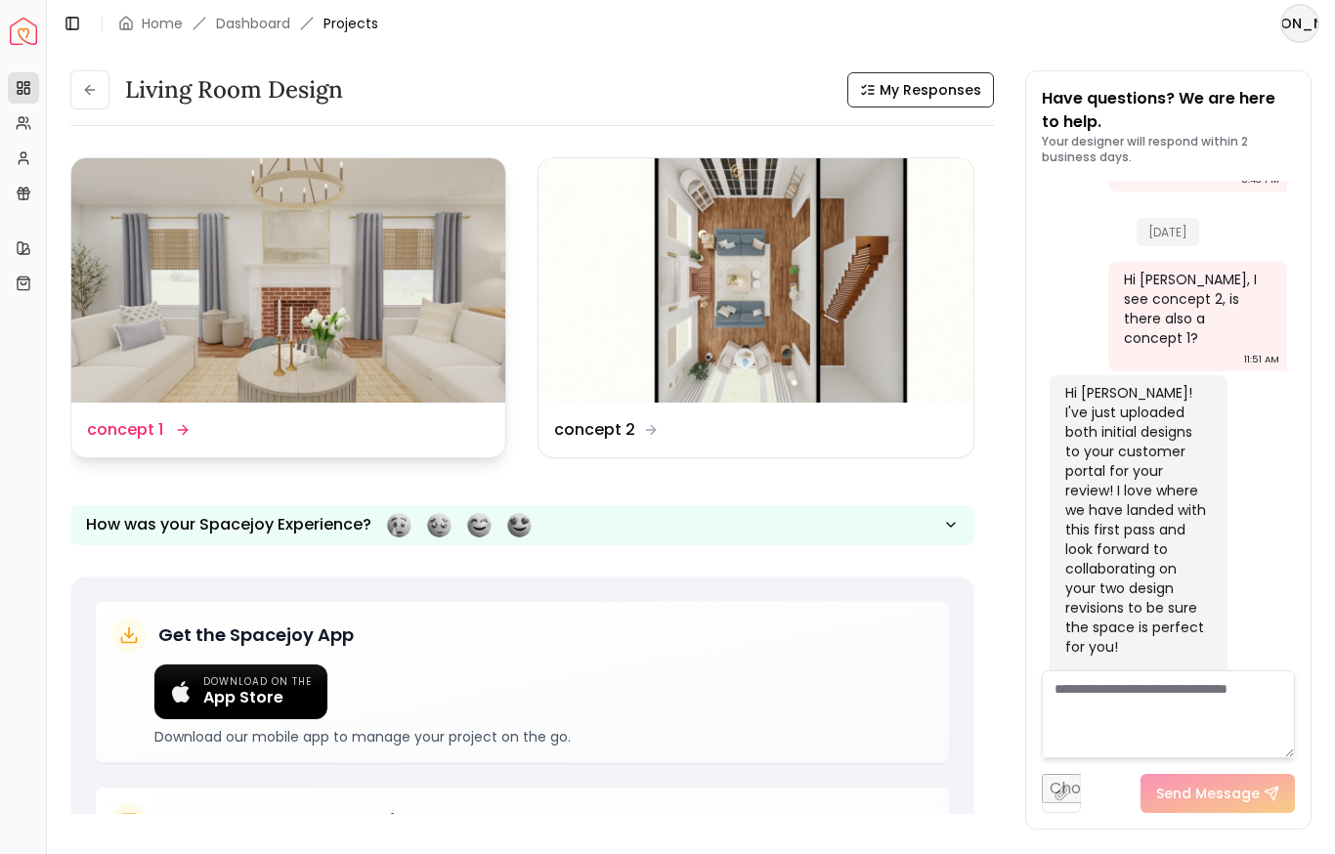
click at [327, 306] on img at bounding box center [288, 280] width 434 height 244
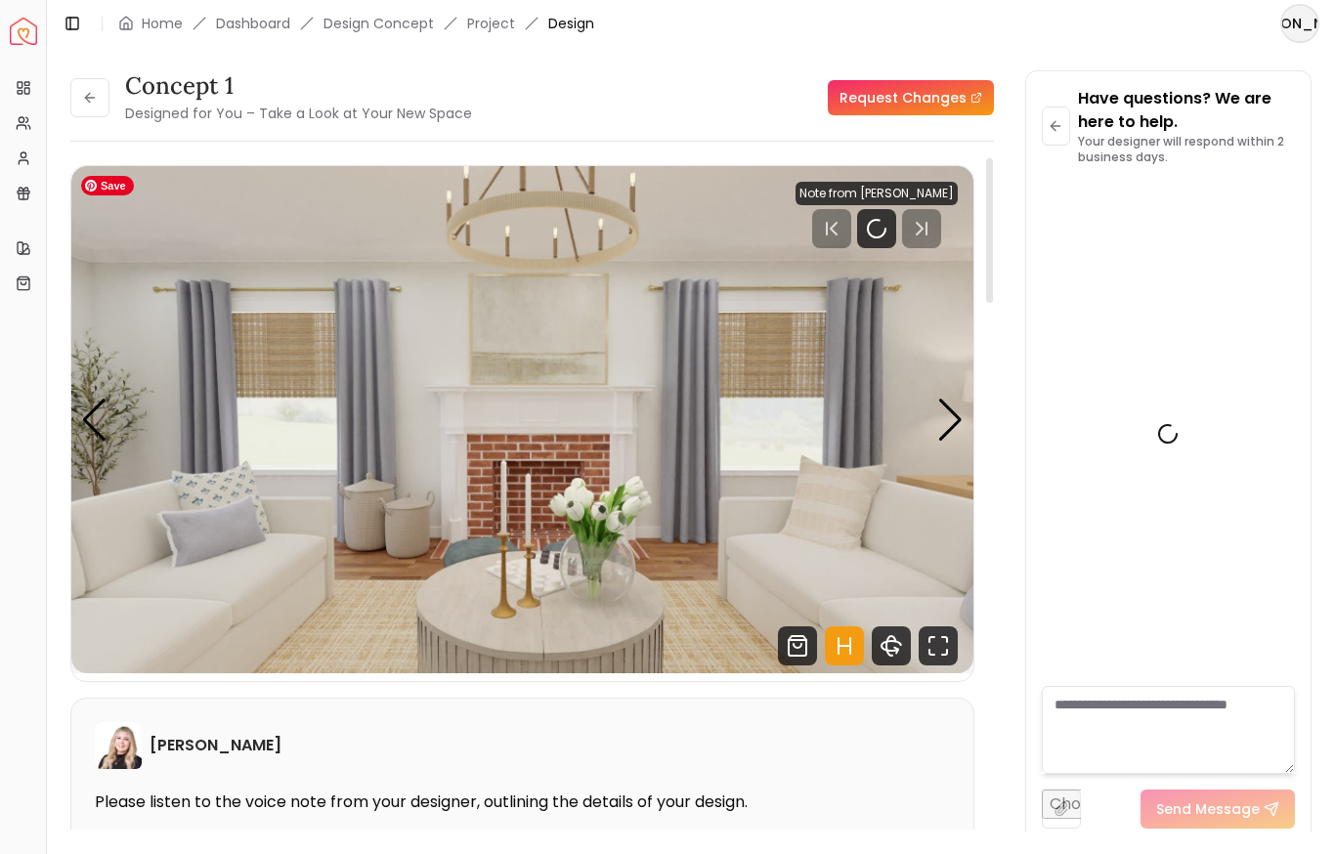
scroll to position [3505, 0]
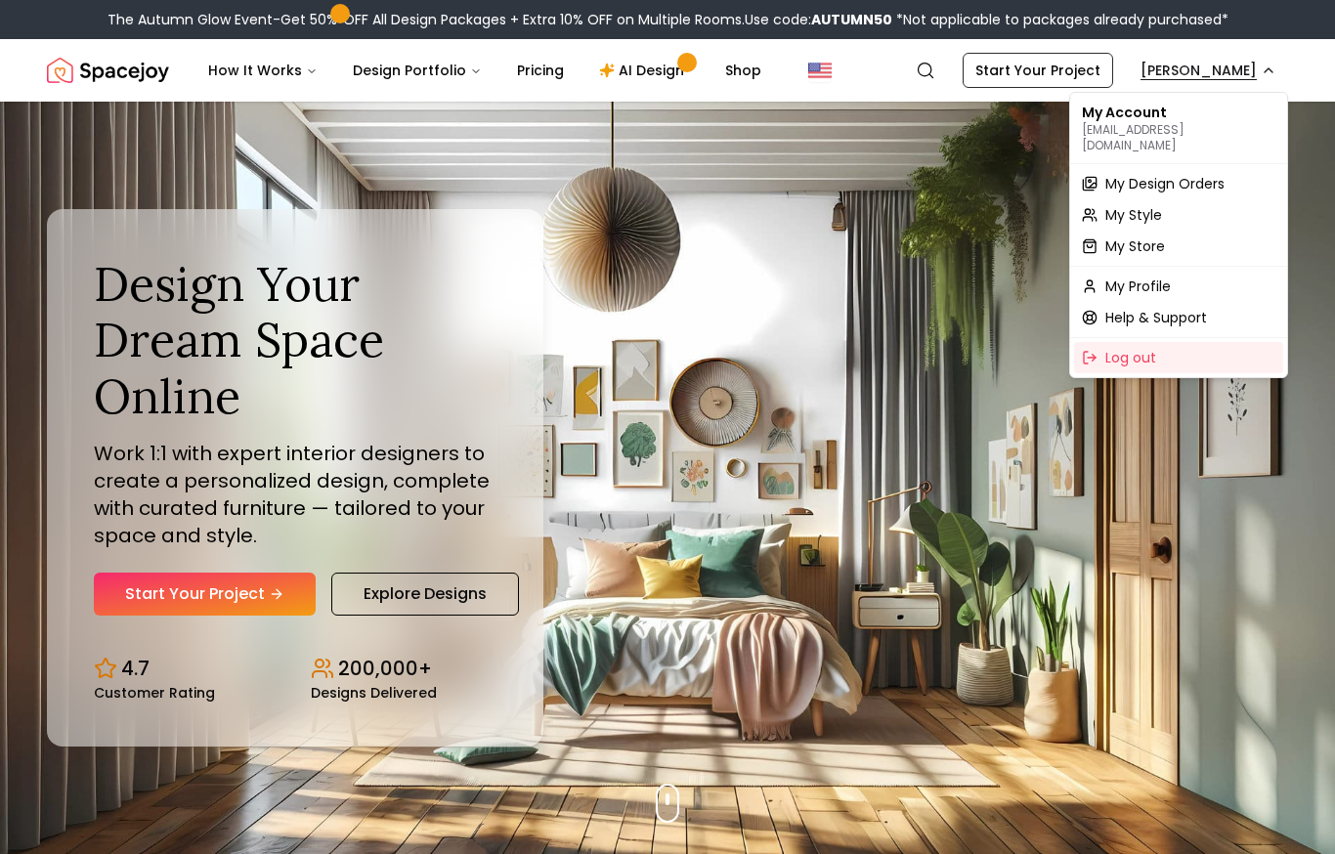
click at [1130, 114] on div "My Account [EMAIL_ADDRESS][DOMAIN_NAME]" at bounding box center [1178, 128] width 209 height 63
click at [1132, 175] on span "My Design Orders" at bounding box center [1164, 184] width 119 height 20
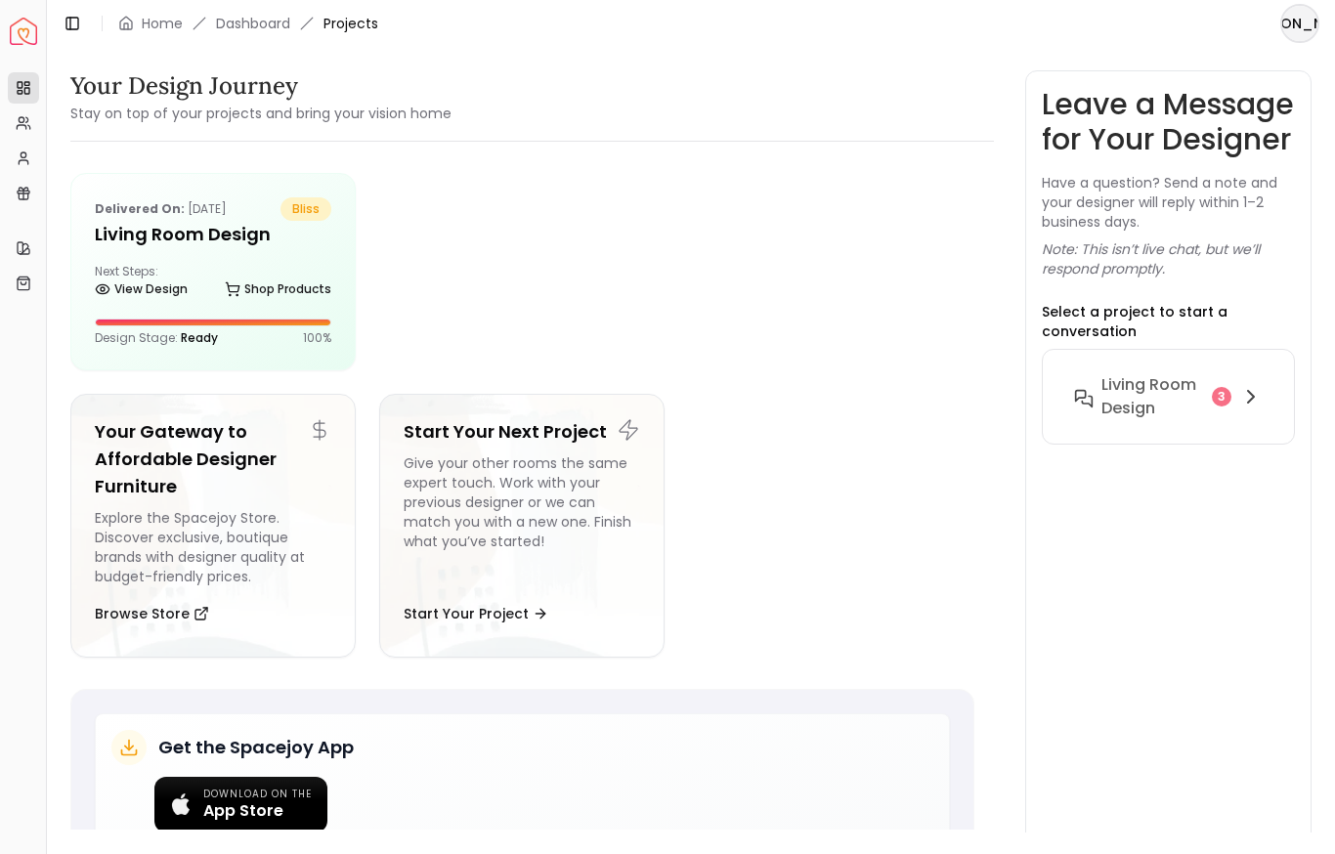
click at [20, 32] on img "Spacejoy" at bounding box center [23, 31] width 27 height 27
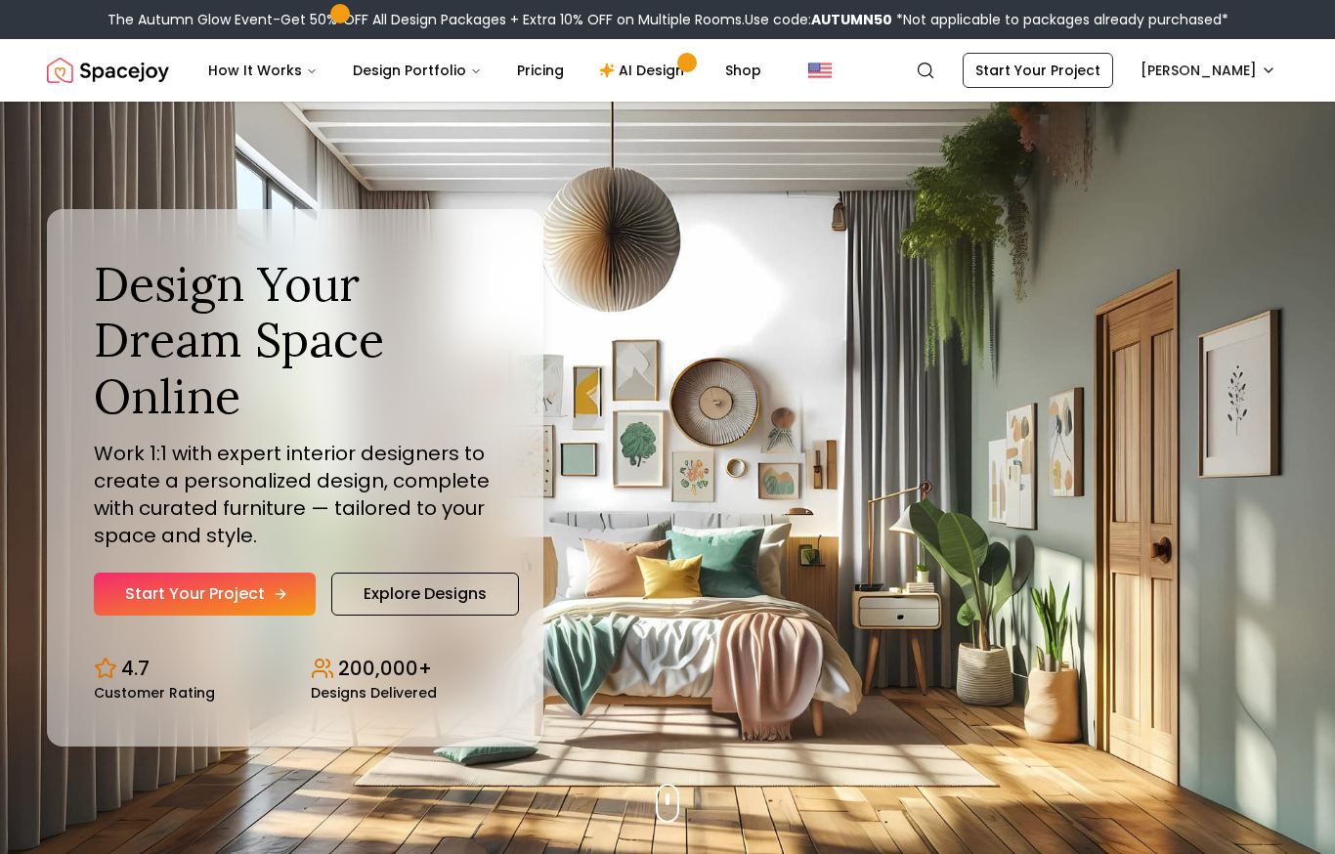
click at [240, 595] on link "Start Your Project" at bounding box center [205, 594] width 222 height 43
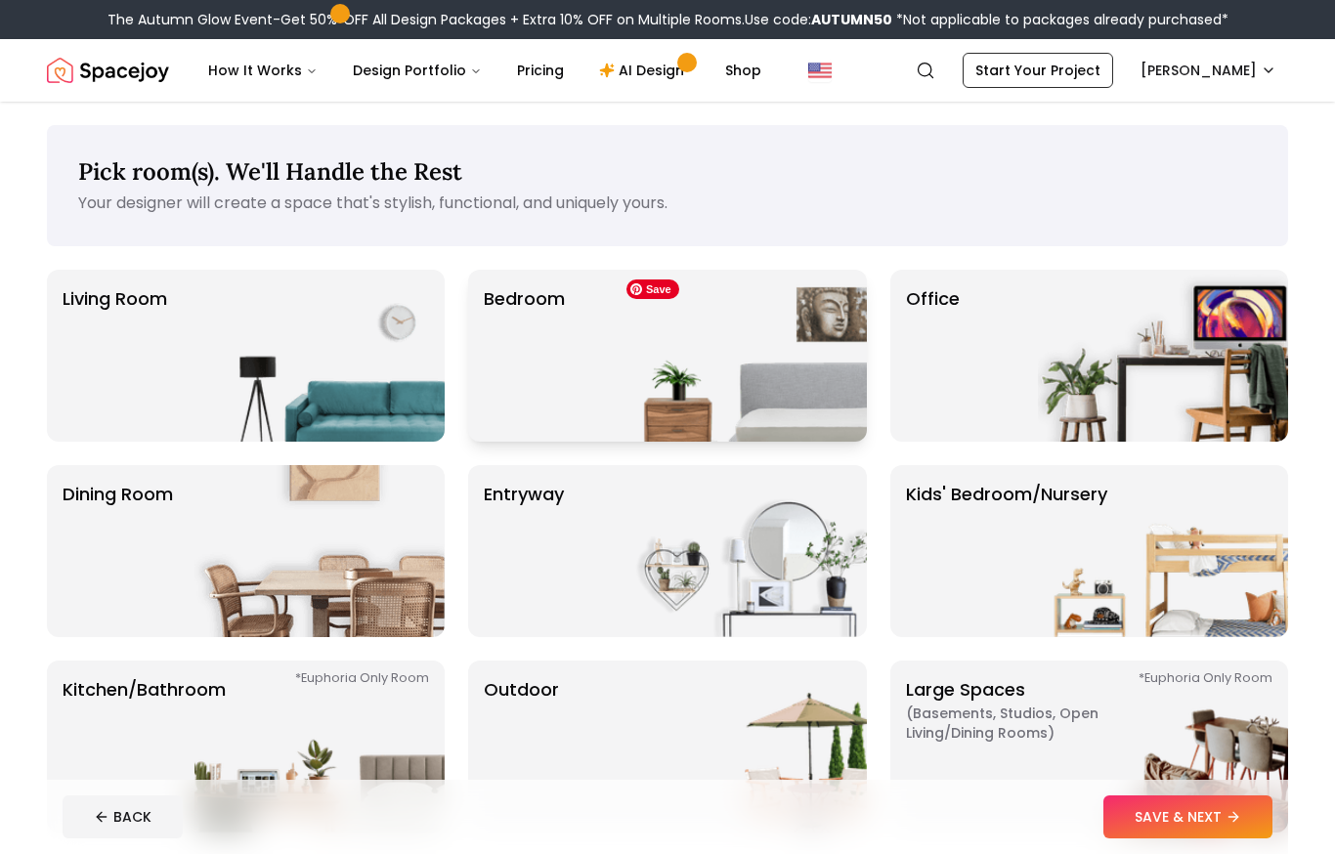
click at [745, 385] on img at bounding box center [742, 356] width 250 height 172
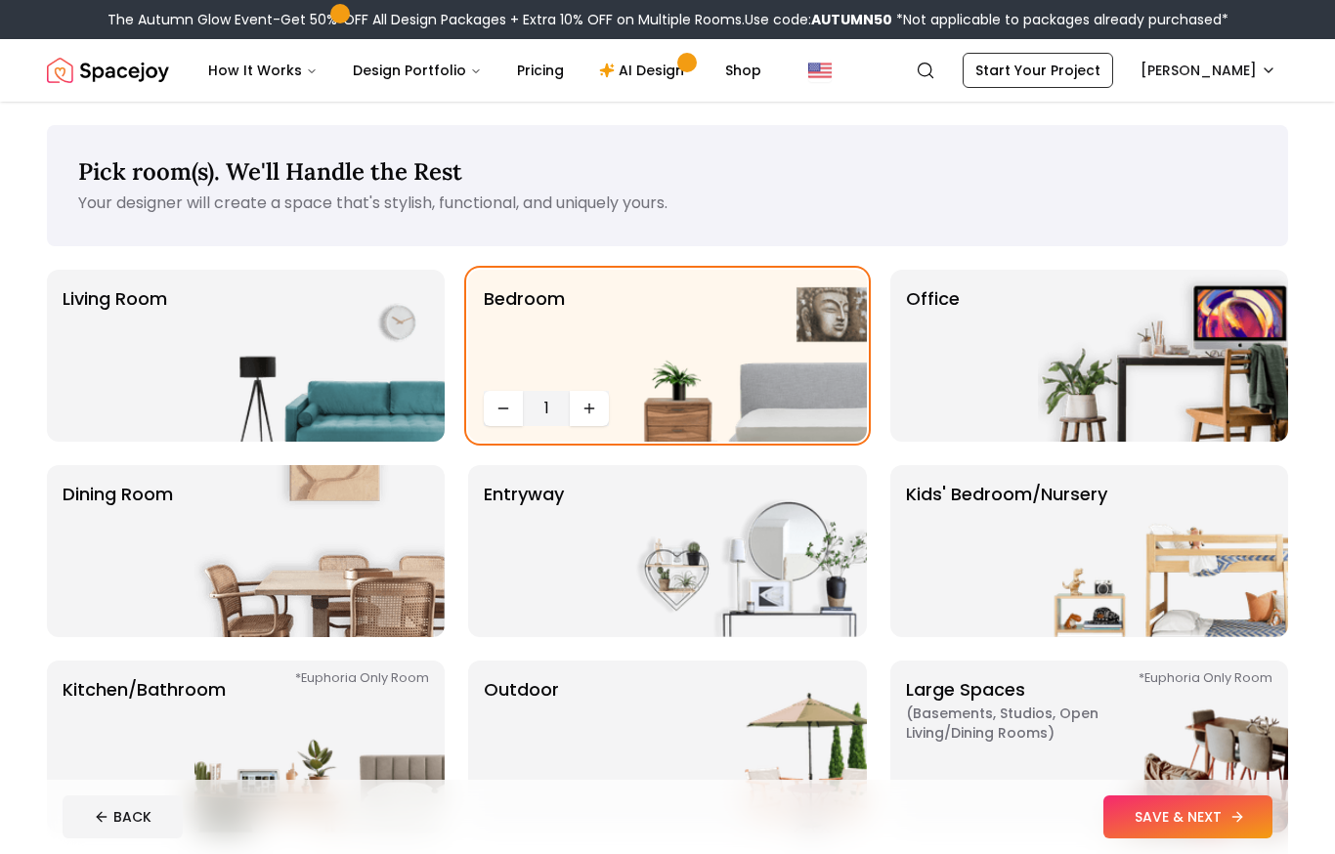
click at [1164, 818] on button "SAVE & NEXT" at bounding box center [1187, 816] width 169 height 43
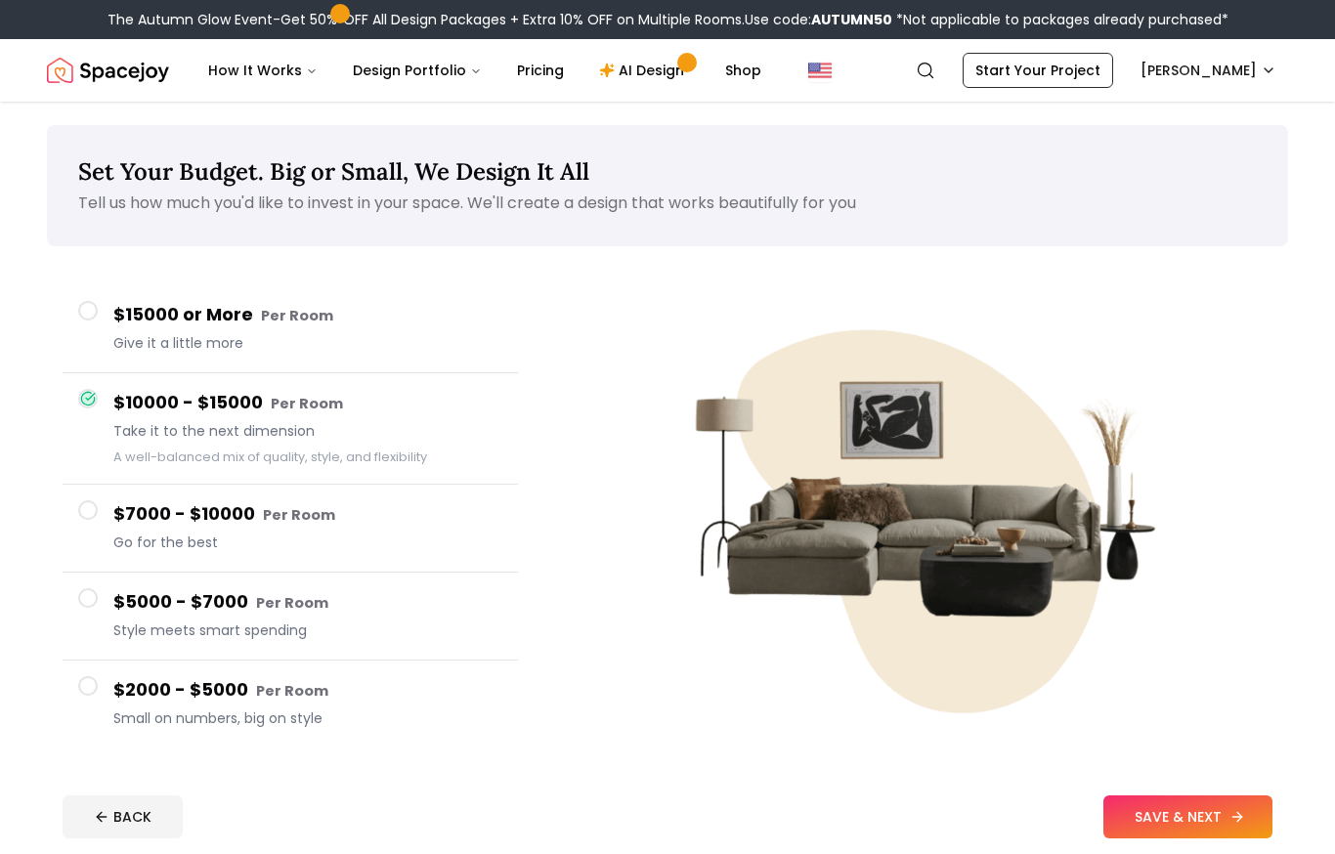
click at [1151, 813] on button "SAVE & NEXT" at bounding box center [1187, 816] width 169 height 43
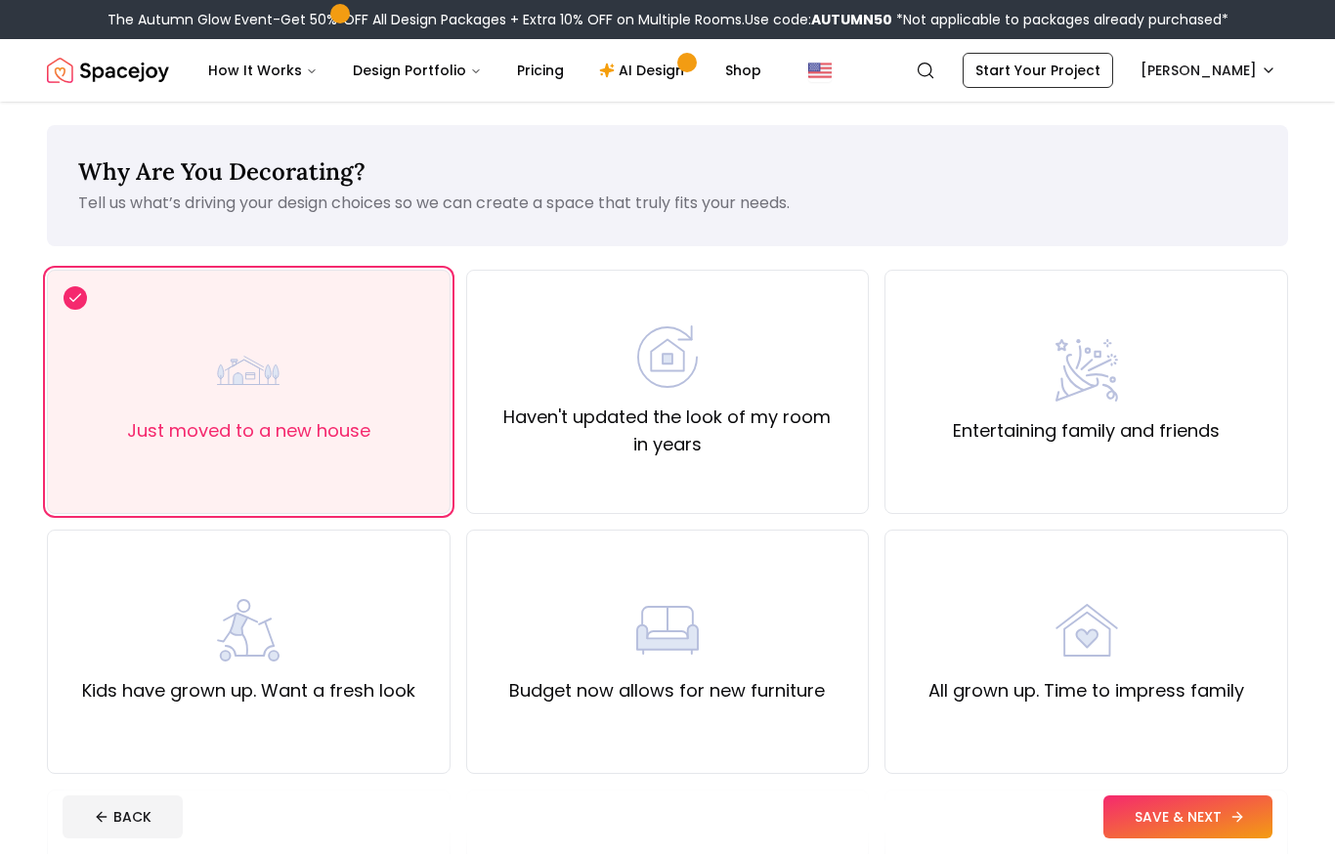
click at [1203, 818] on button "SAVE & NEXT" at bounding box center [1187, 816] width 169 height 43
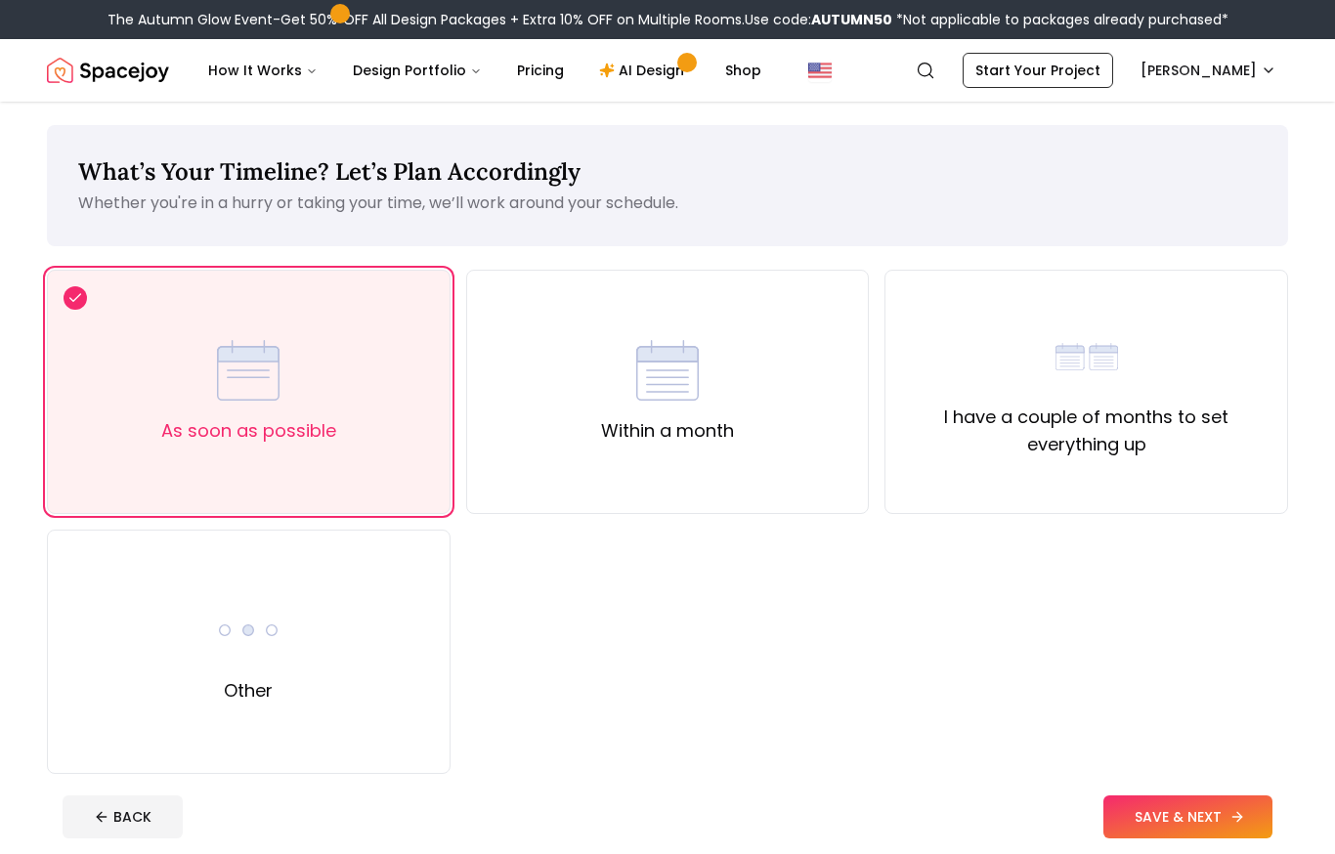
click at [1203, 818] on button "SAVE & NEXT" at bounding box center [1187, 816] width 169 height 43
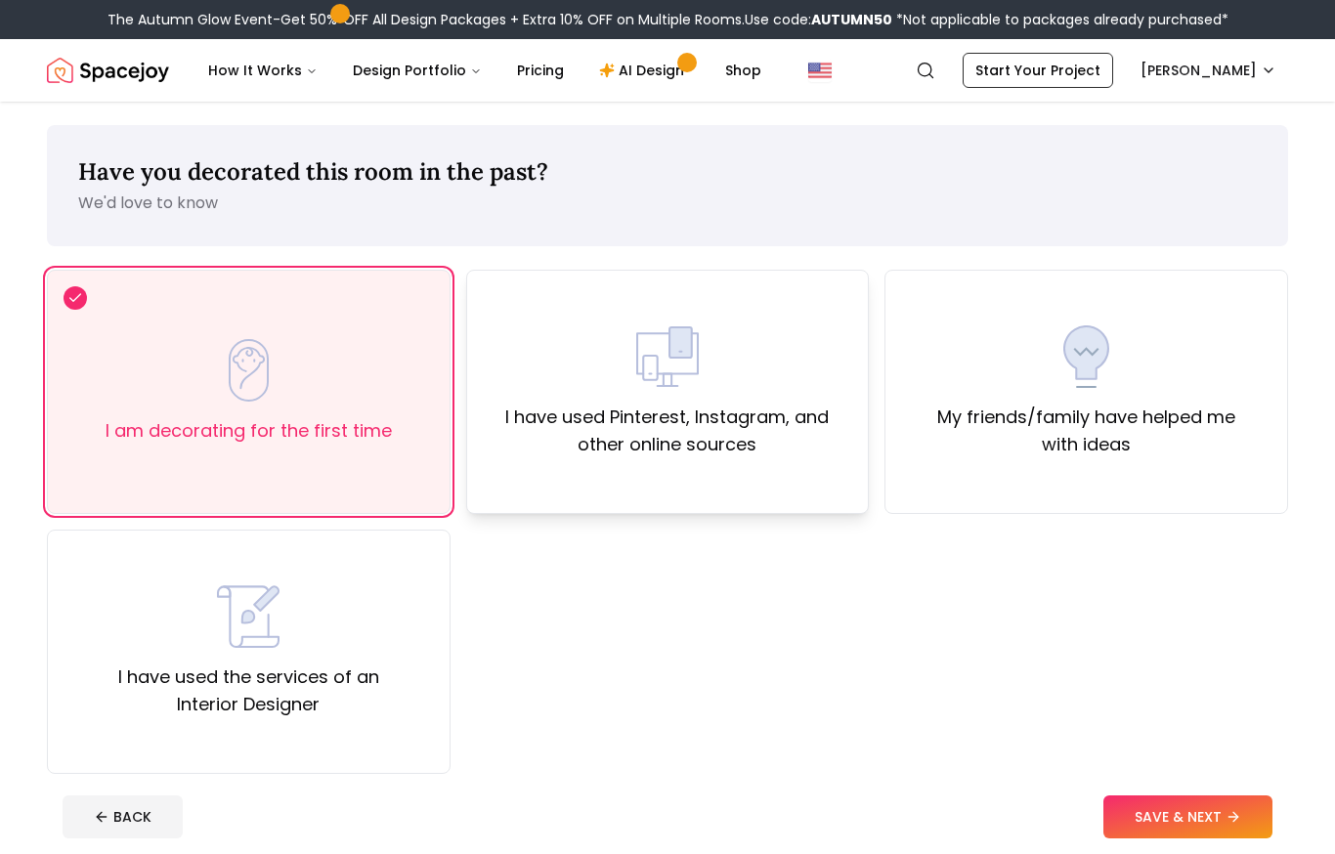
click at [843, 469] on div "I have used Pinterest, Instagram, and other online sources" at bounding box center [668, 392] width 404 height 244
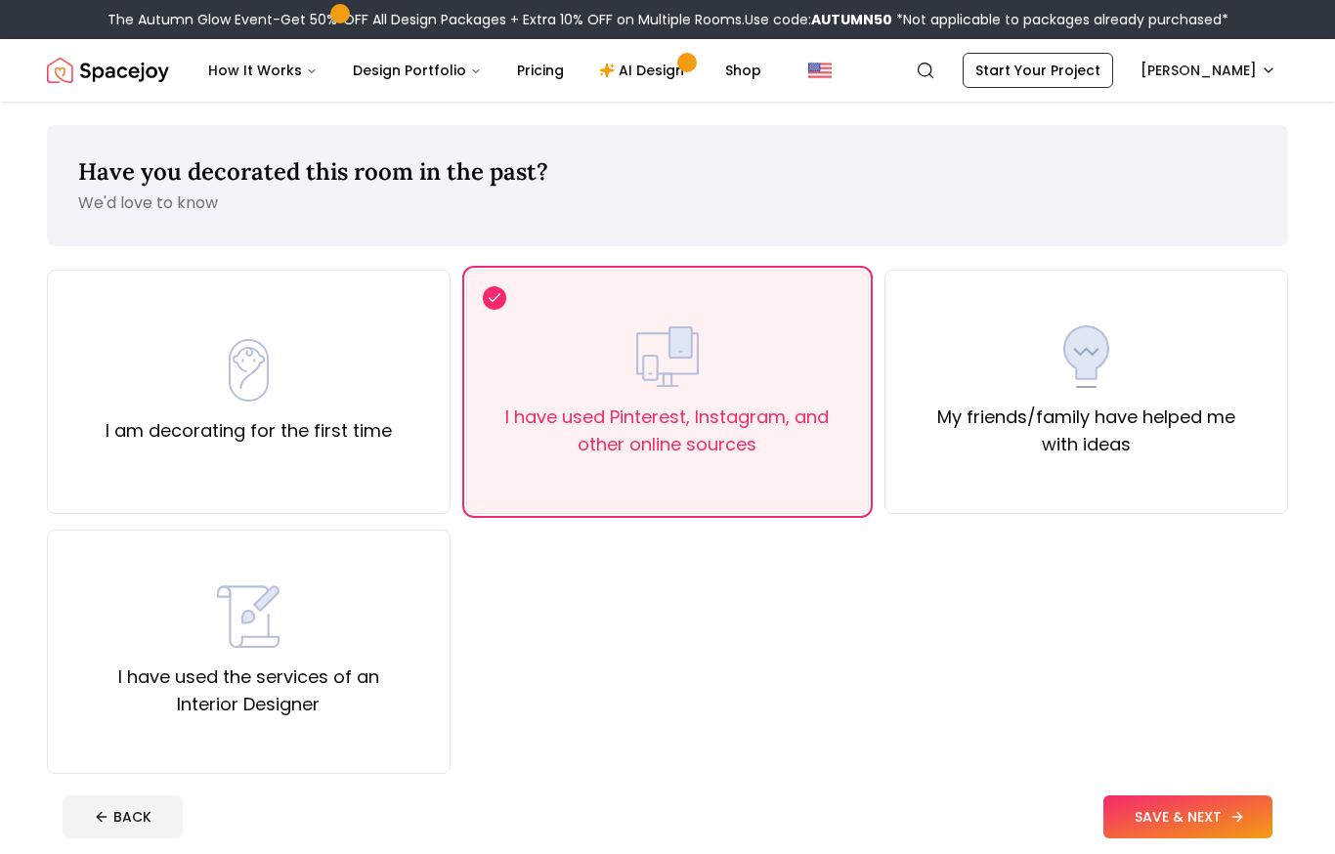
click at [1177, 813] on button "SAVE & NEXT" at bounding box center [1187, 816] width 169 height 43
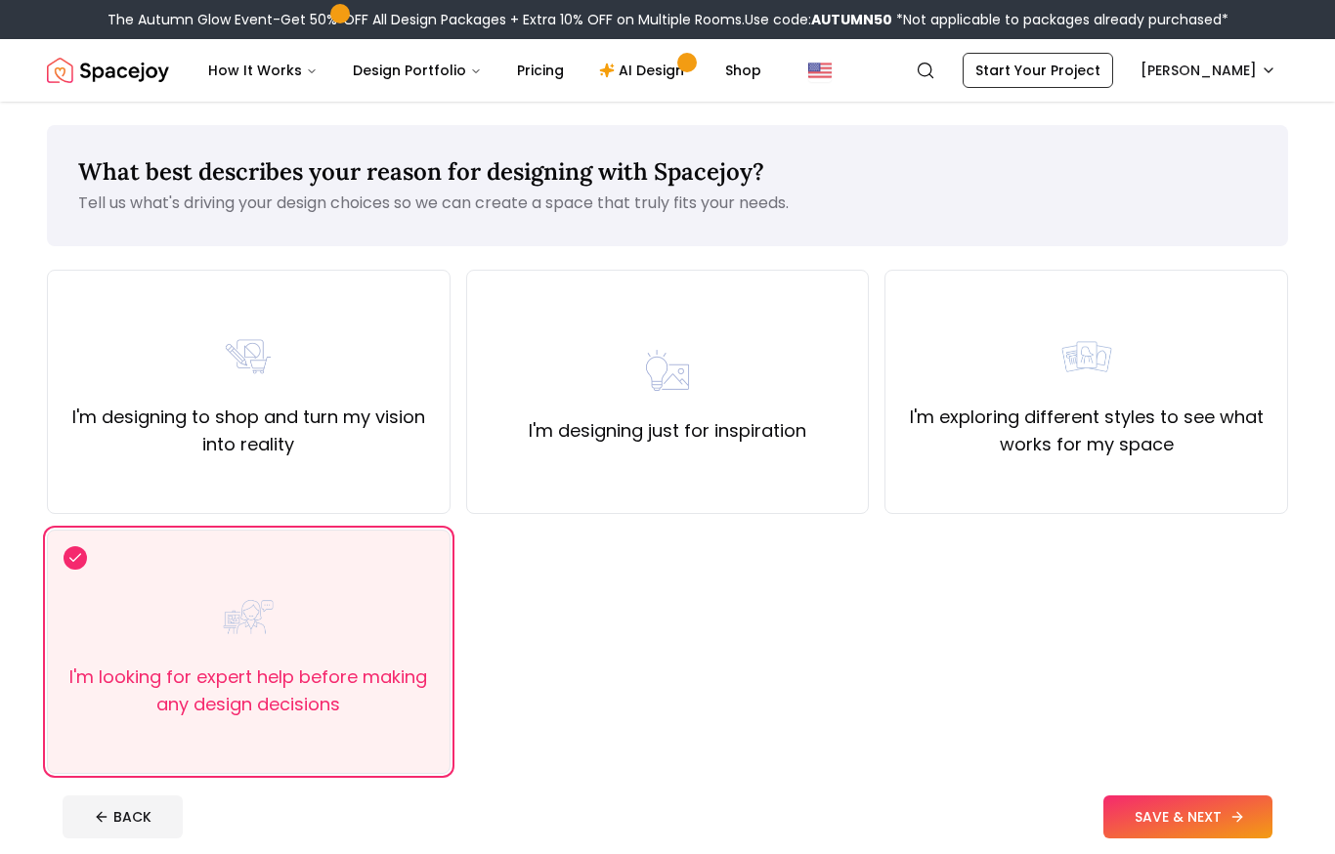
click at [1177, 813] on button "SAVE & NEXT" at bounding box center [1187, 816] width 169 height 43
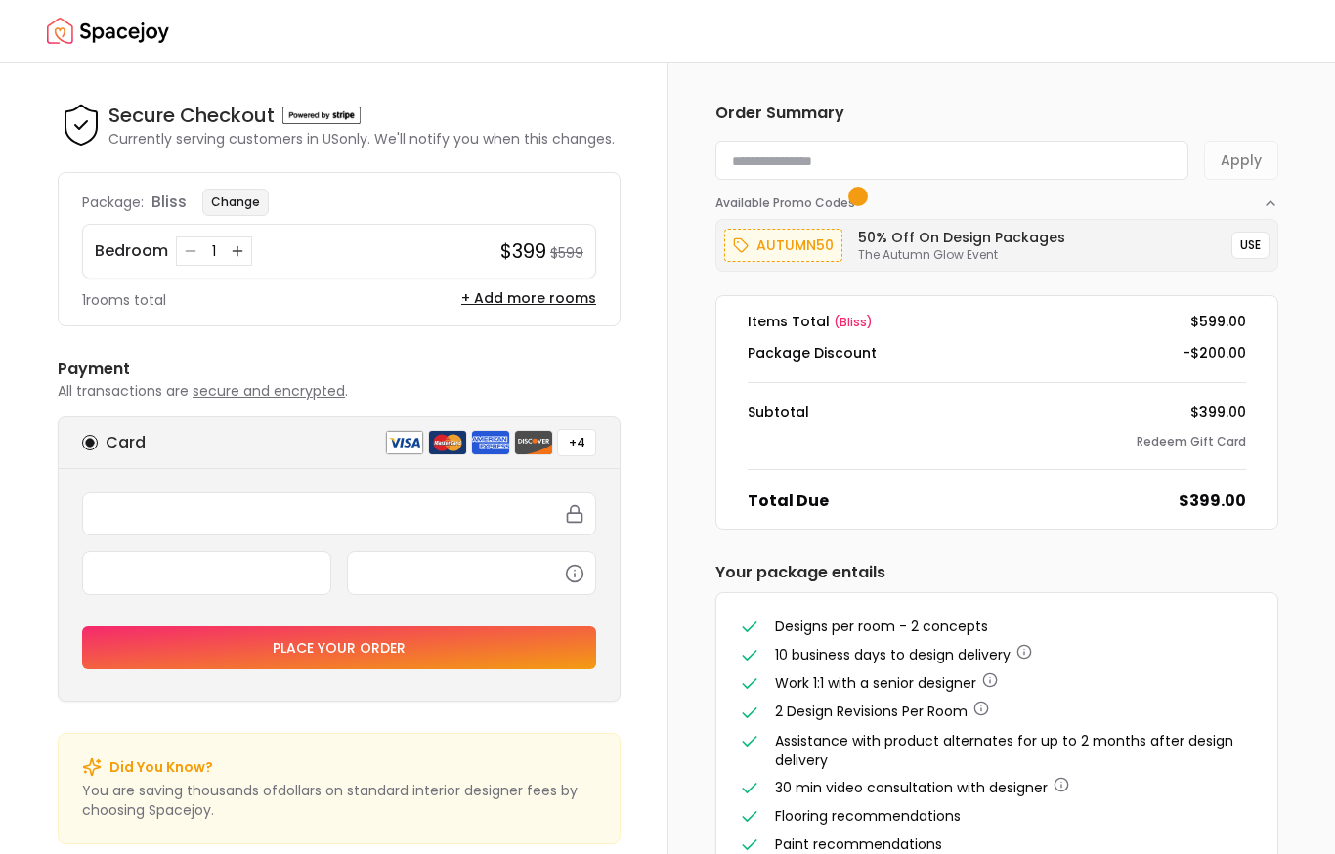
click at [230, 205] on button "Change" at bounding box center [235, 202] width 66 height 27
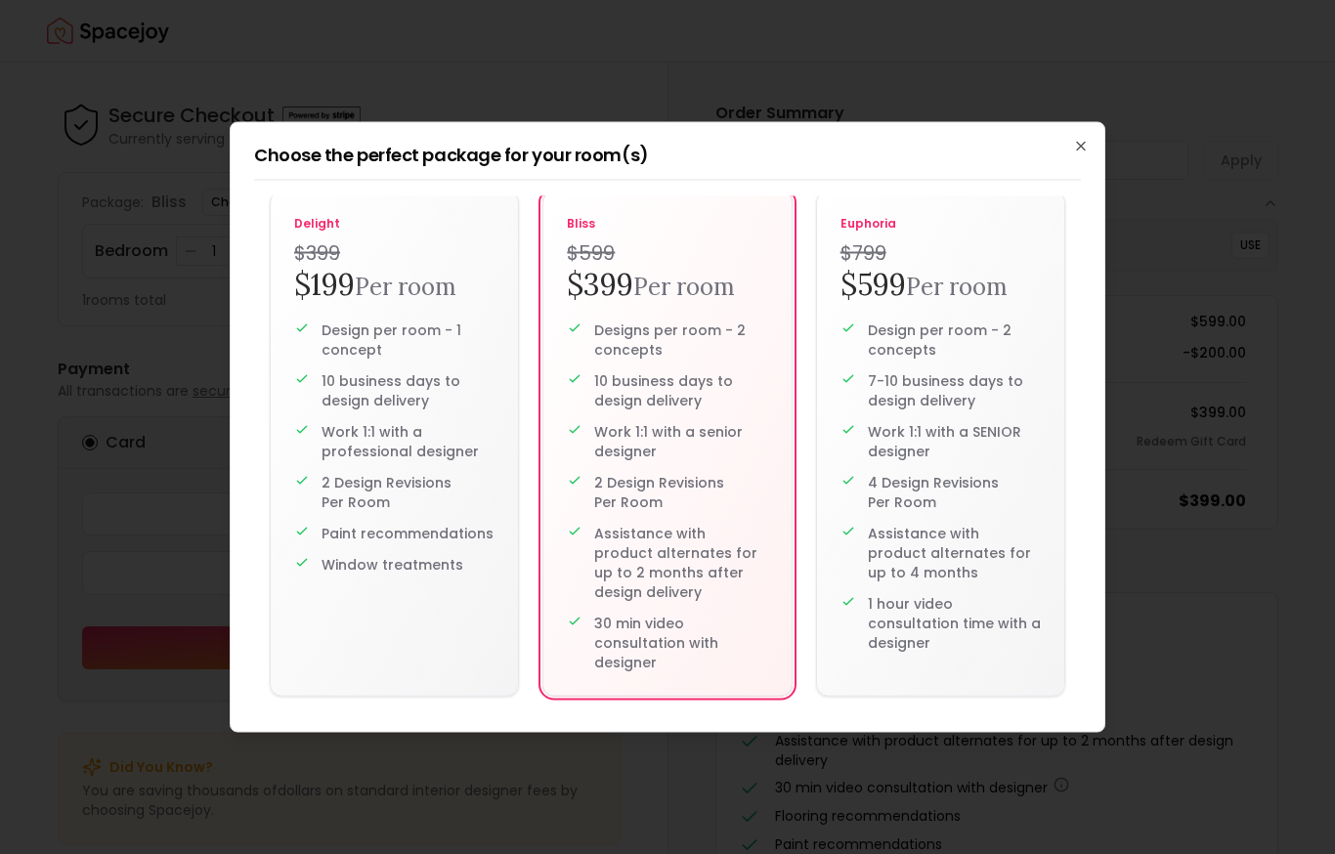
scroll to position [39, 0]
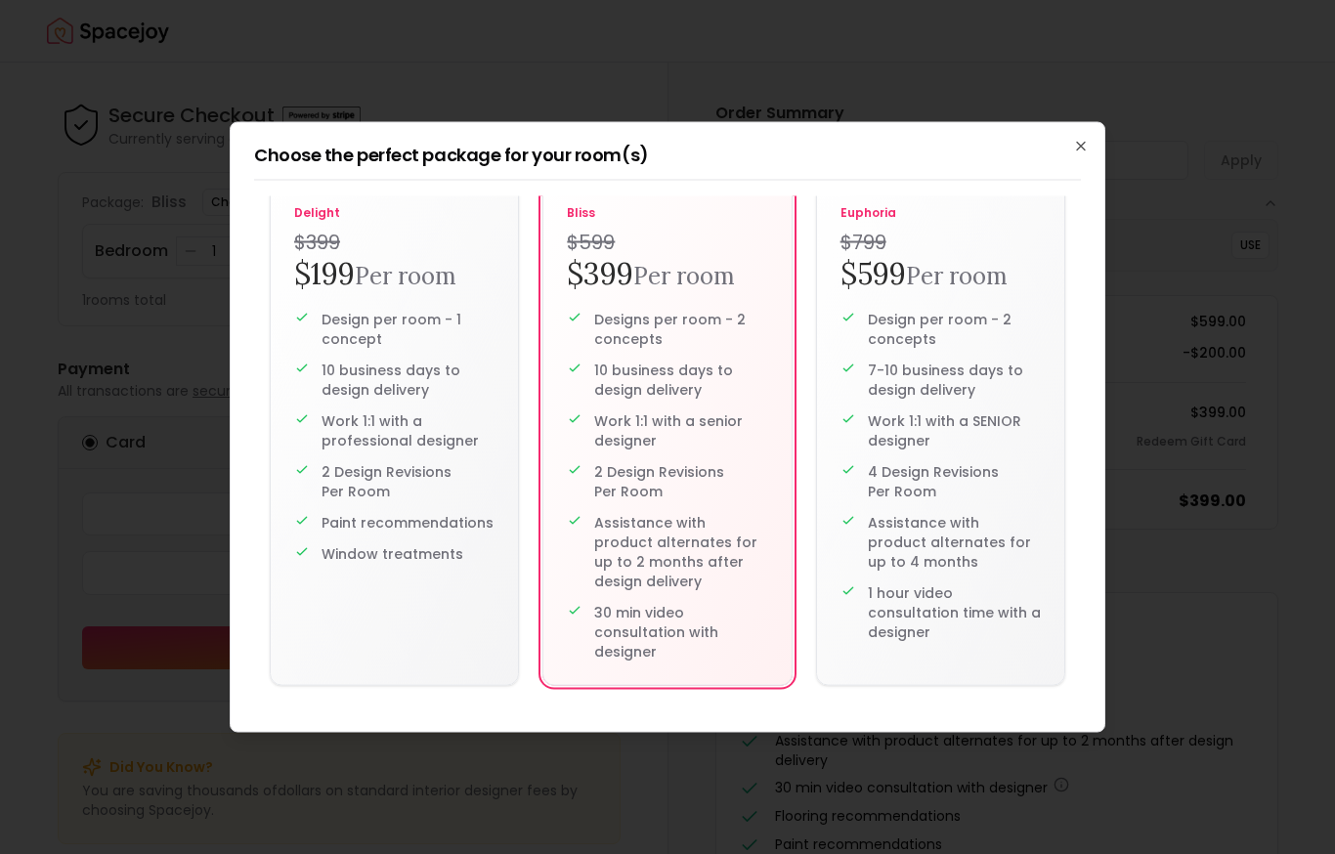
click at [799, 85] on div at bounding box center [667, 427] width 1335 height 854
